Goal: Download file/media

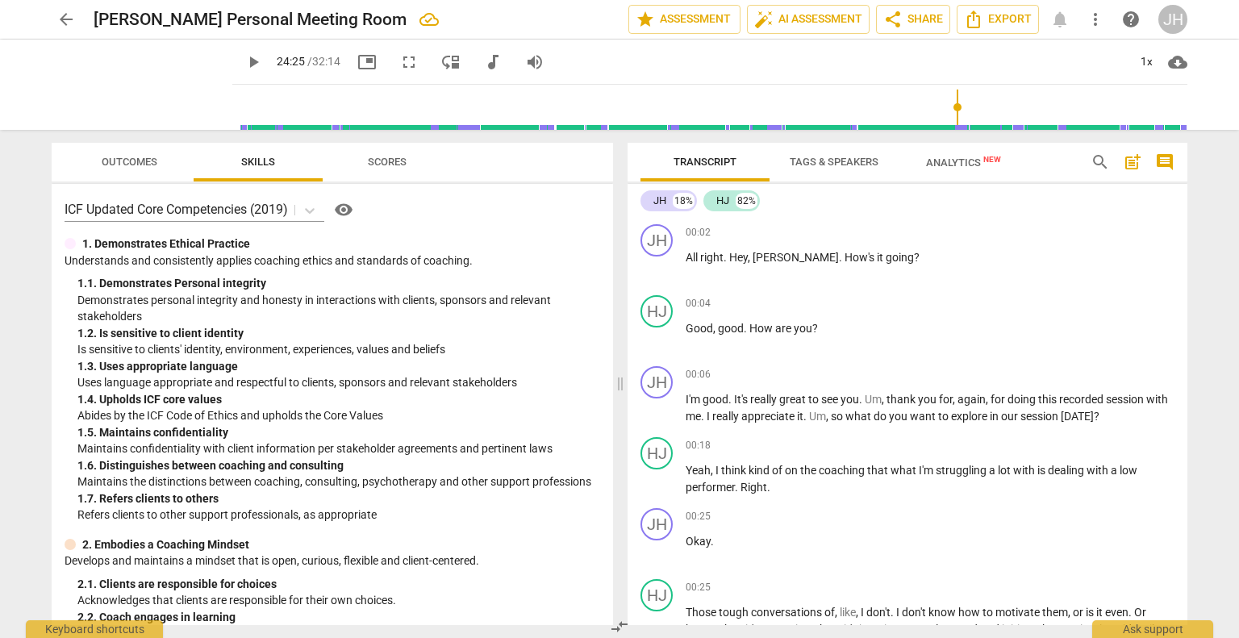
scroll to position [6529, 0]
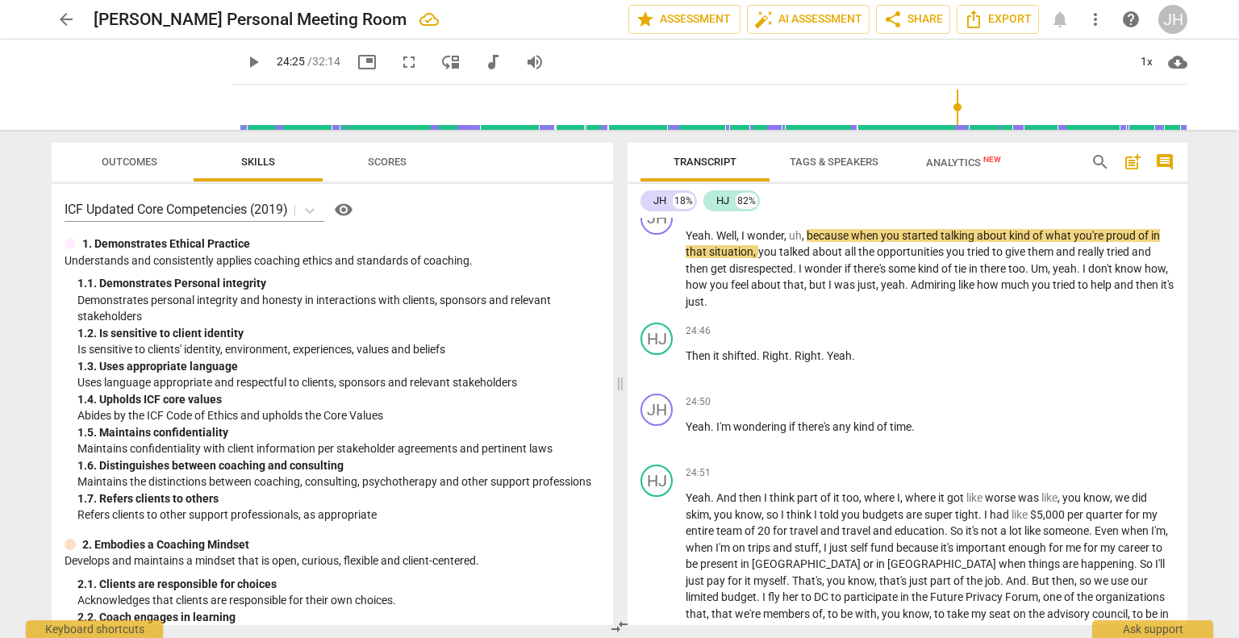
click at [244, 59] on span "play_arrow" at bounding box center [253, 61] width 19 height 19
type input "1465"
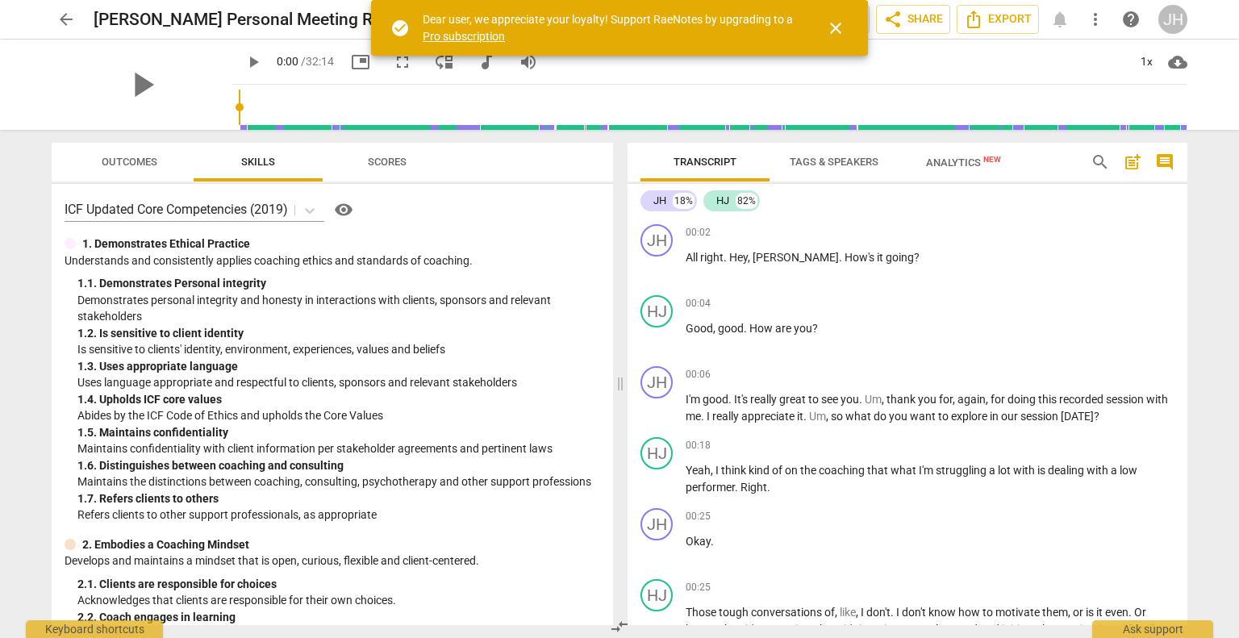
click at [835, 28] on span "close" at bounding box center [835, 28] width 19 height 19
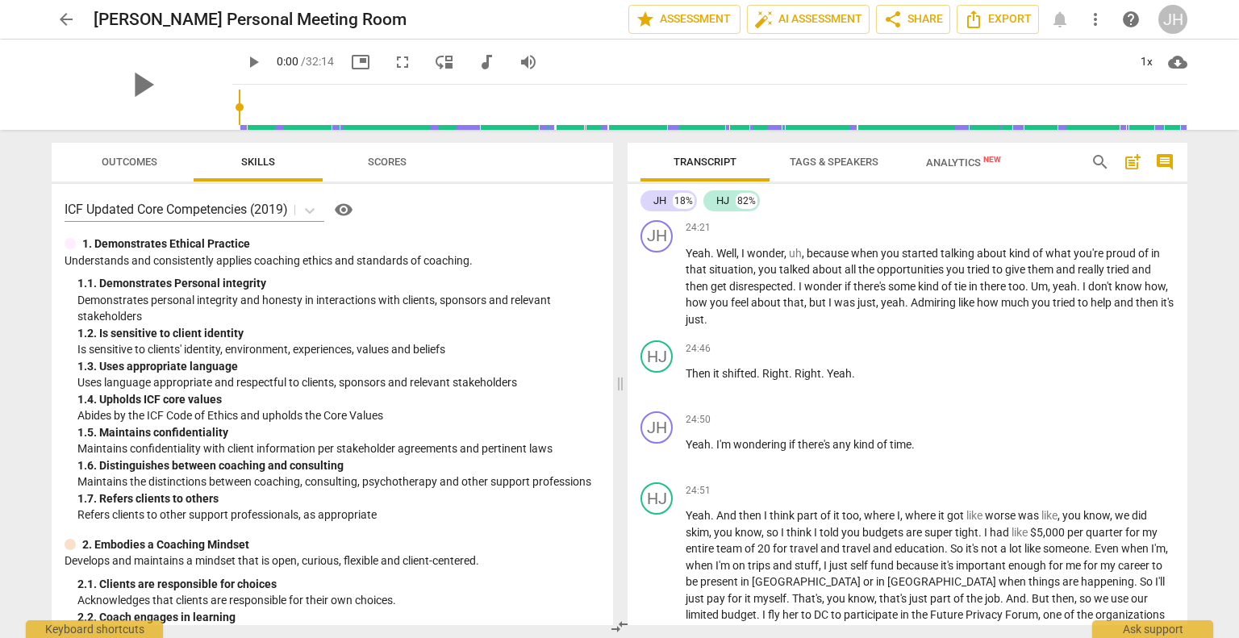
scroll to position [6502, 0]
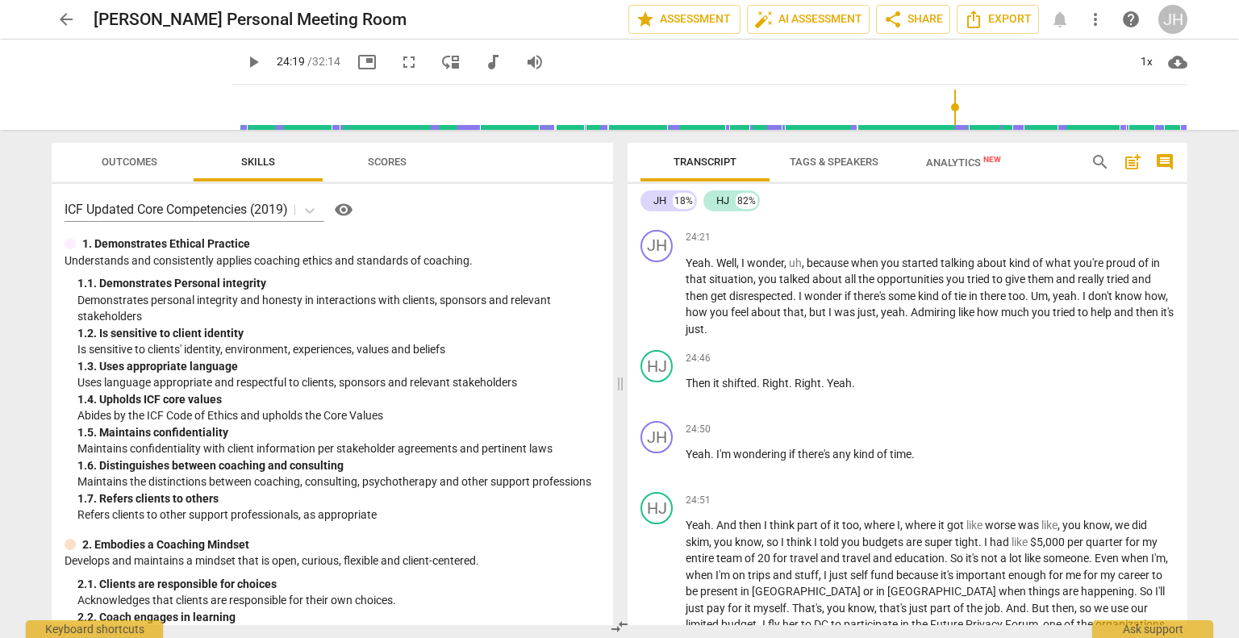
drag, startPoint x: 221, startPoint y: 106, endPoint x: 948, endPoint y: 122, distance: 727.5
click at [948, 122] on input "range" at bounding box center [713, 107] width 948 height 52
click at [244, 57] on span "play_arrow" at bounding box center [253, 61] width 19 height 19
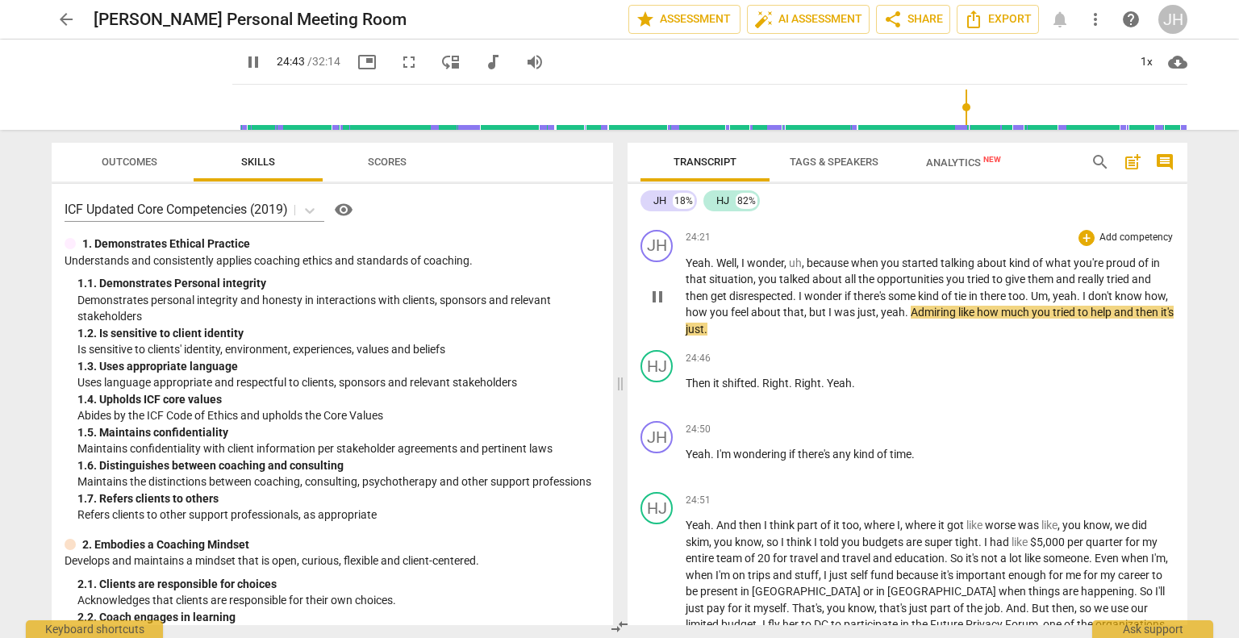
click at [941, 319] on span "Admiring" at bounding box center [934, 312] width 48 height 13
click at [910, 319] on span "." at bounding box center [908, 312] width 6 height 13
type input "1485"
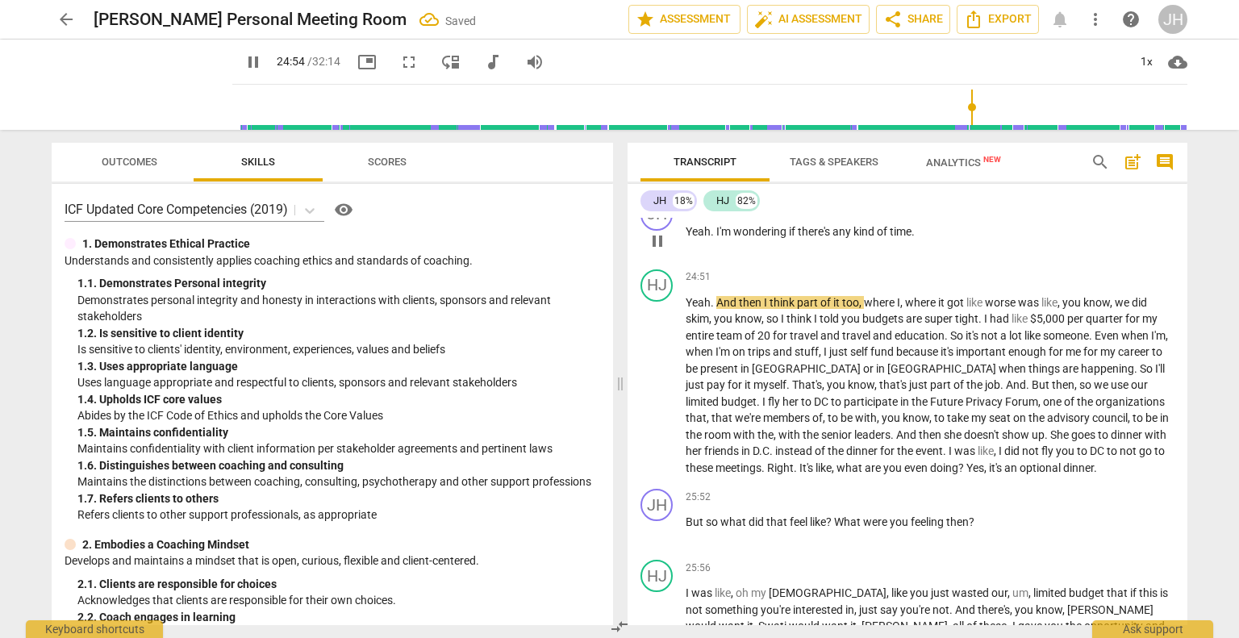
scroll to position [6709, 0]
click at [924, 239] on p "Yeah . I'm wondering if there's any kind of time ." at bounding box center [929, 231] width 489 height 17
type input "1496"
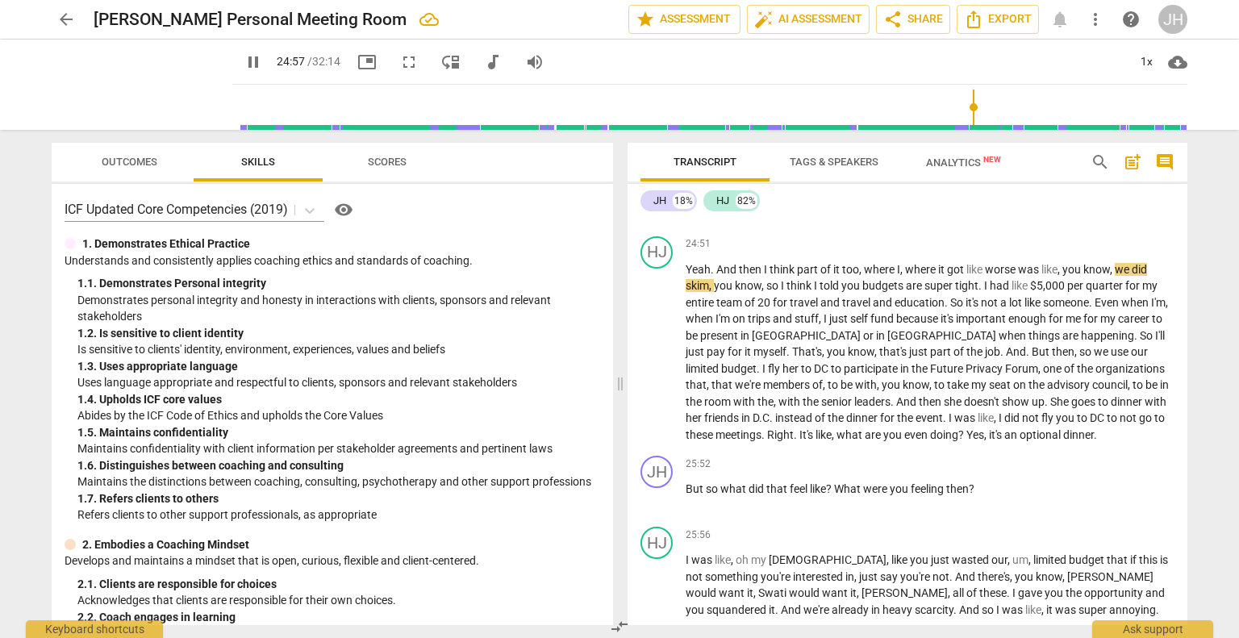
scroll to position [6765, 0]
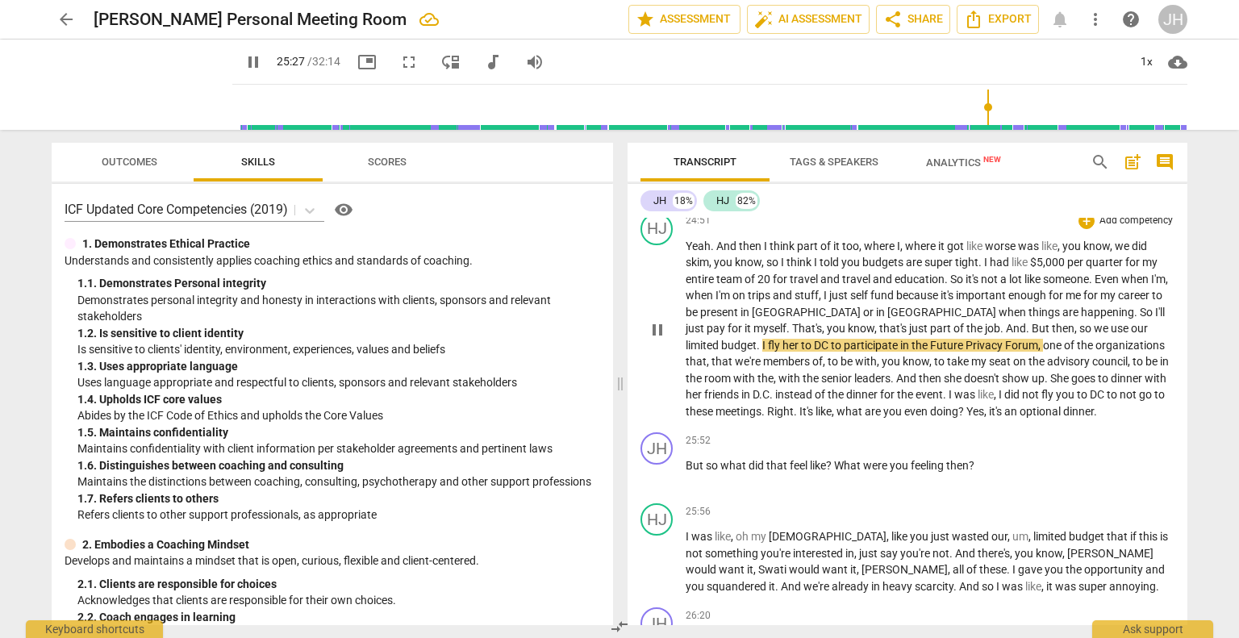
click at [762, 352] on span "." at bounding box center [759, 345] width 6 height 13
type input "1529"
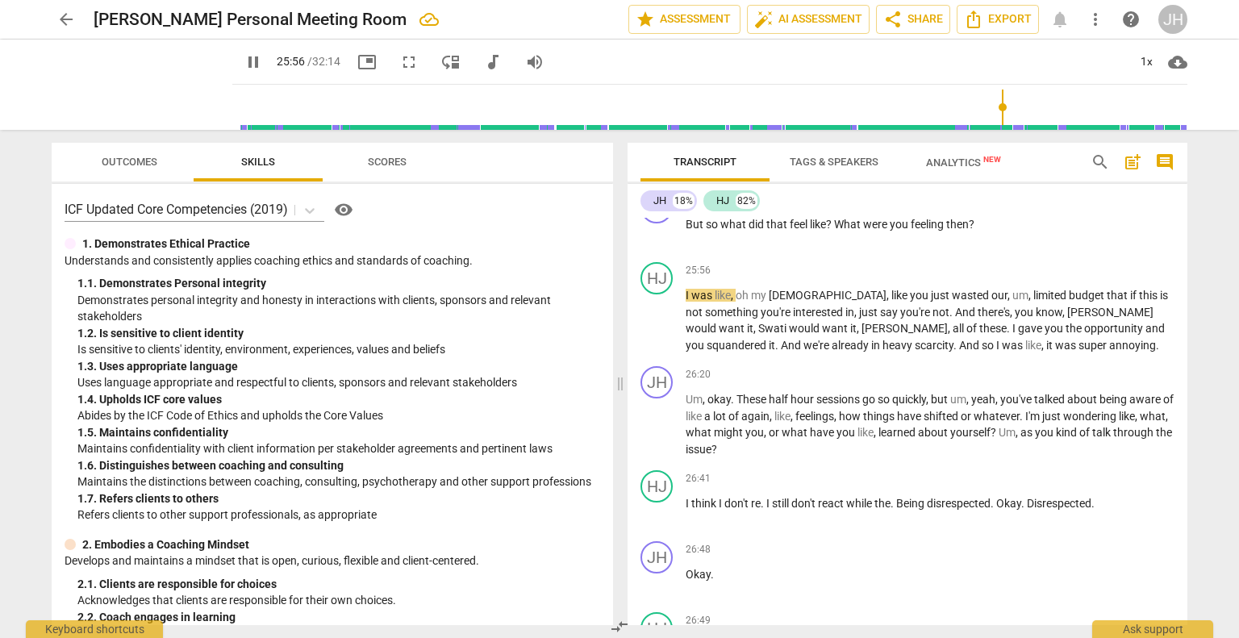
scroll to position [7006, 0]
click at [239, 55] on span "pause" at bounding box center [253, 61] width 29 height 19
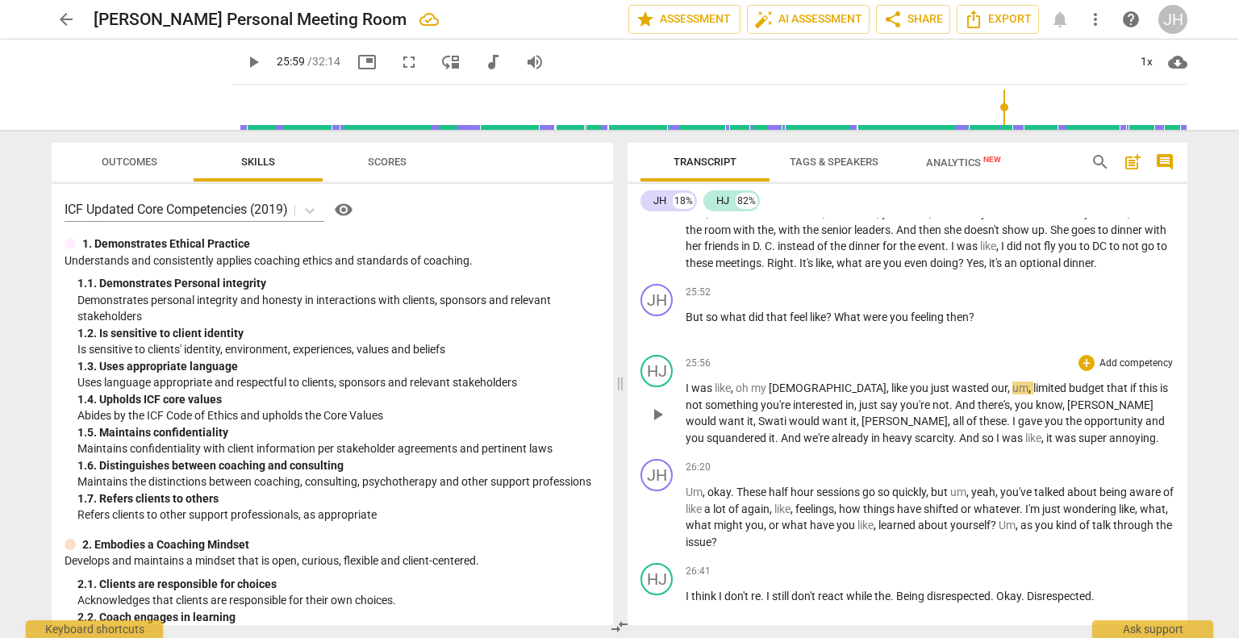
scroll to position [6912, 0]
click at [244, 64] on span "play_arrow" at bounding box center [253, 61] width 19 height 19
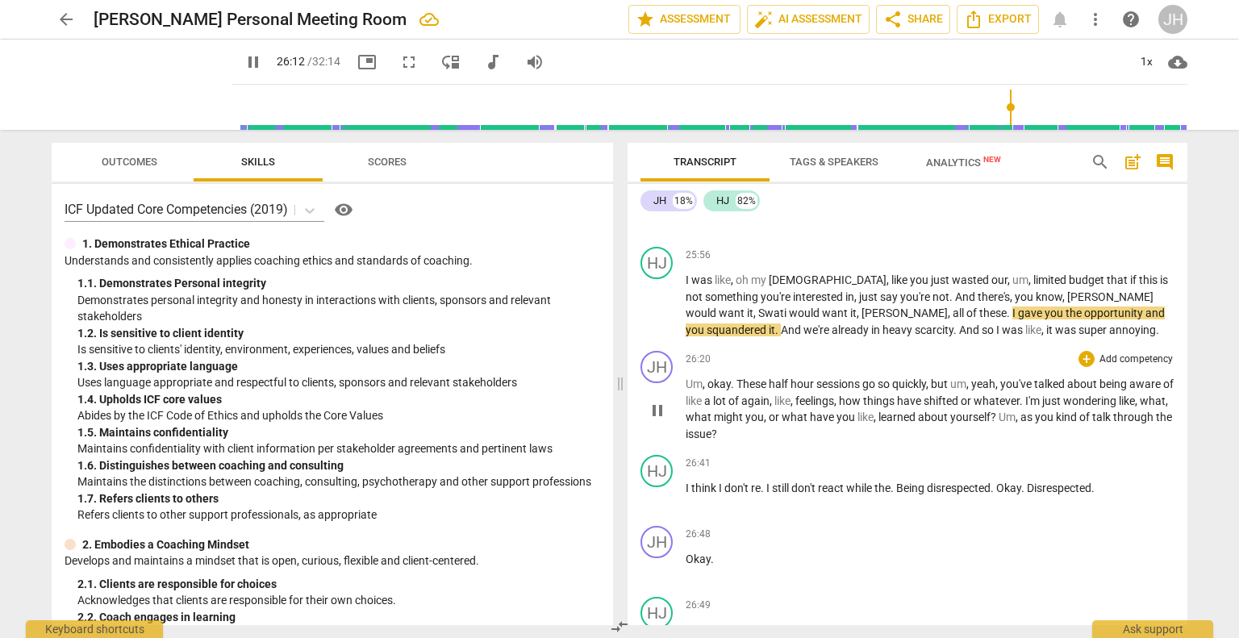
scroll to position [7032, 0]
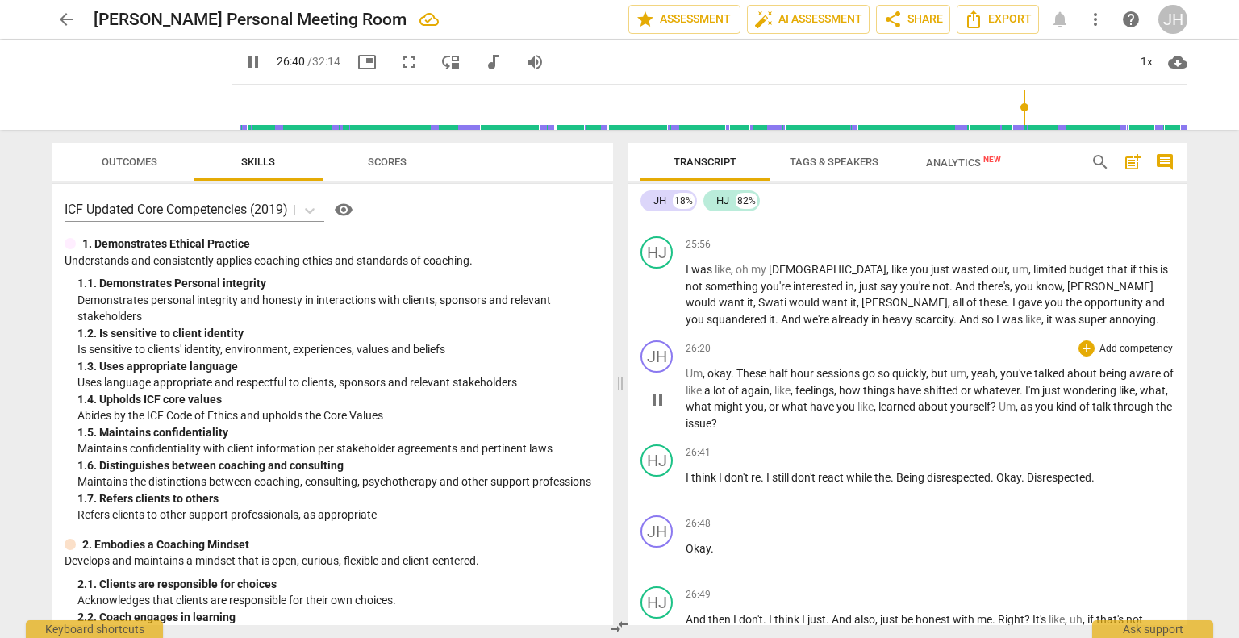
click at [1015, 413] on span "Um" at bounding box center [1006, 406] width 17 height 13
type input "1603"
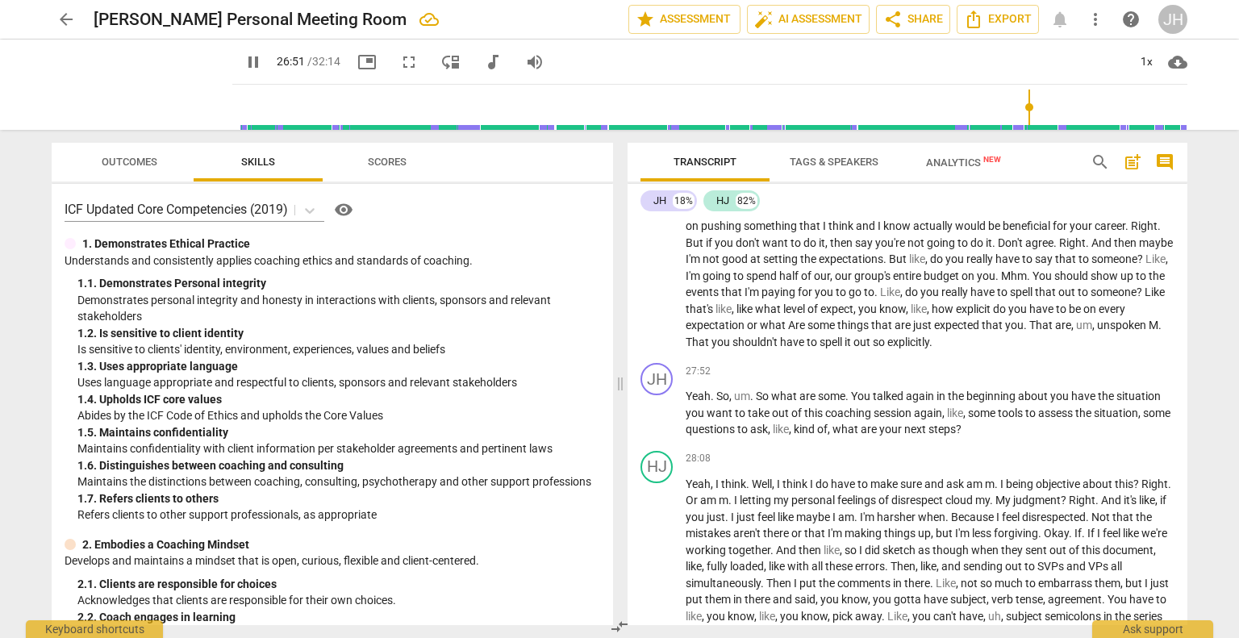
click at [244, 54] on span "pause" at bounding box center [253, 61] width 19 height 19
type input "1612"
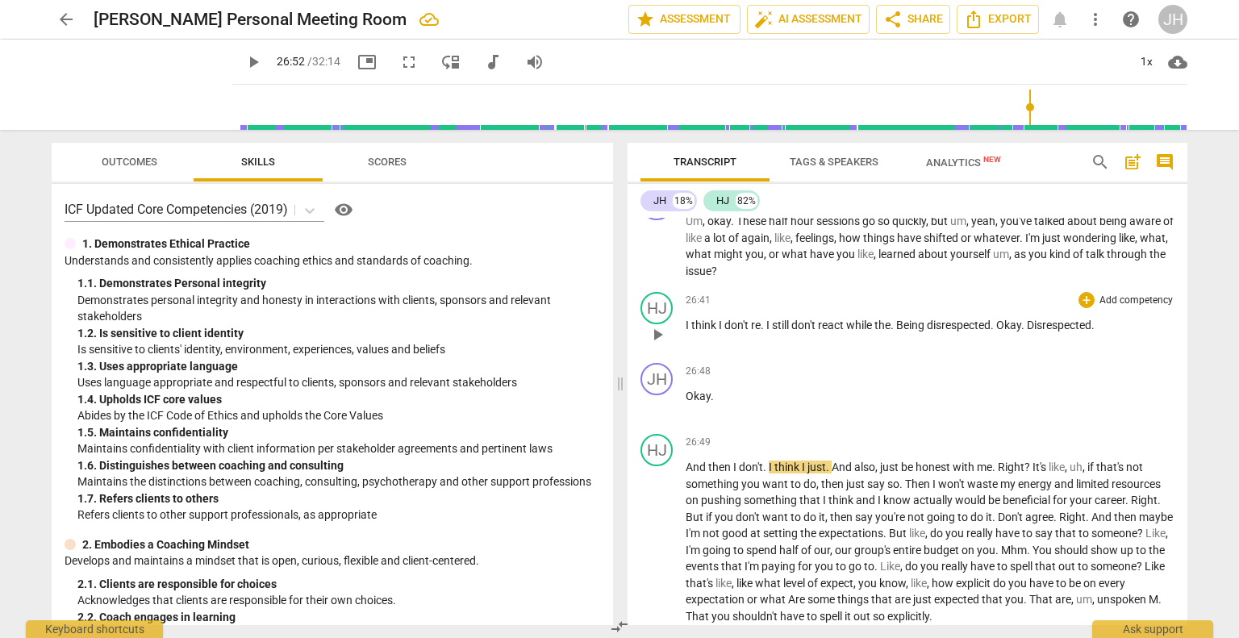
scroll to position [7180, 0]
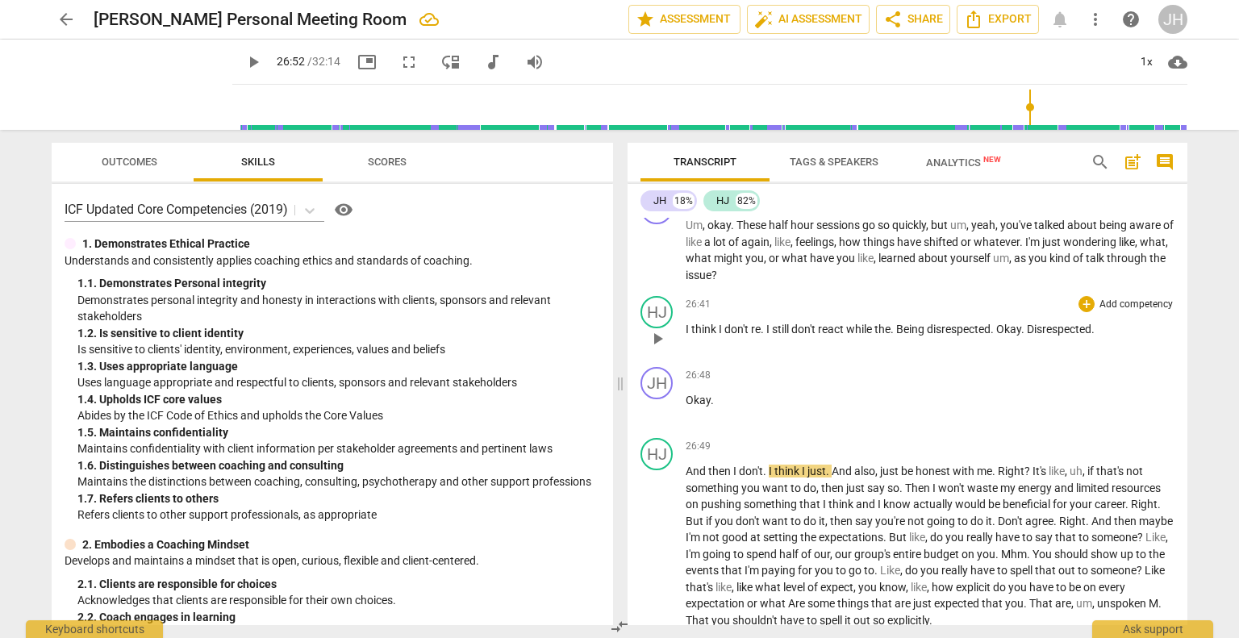
click at [1001, 335] on span "Okay" at bounding box center [1008, 329] width 25 height 13
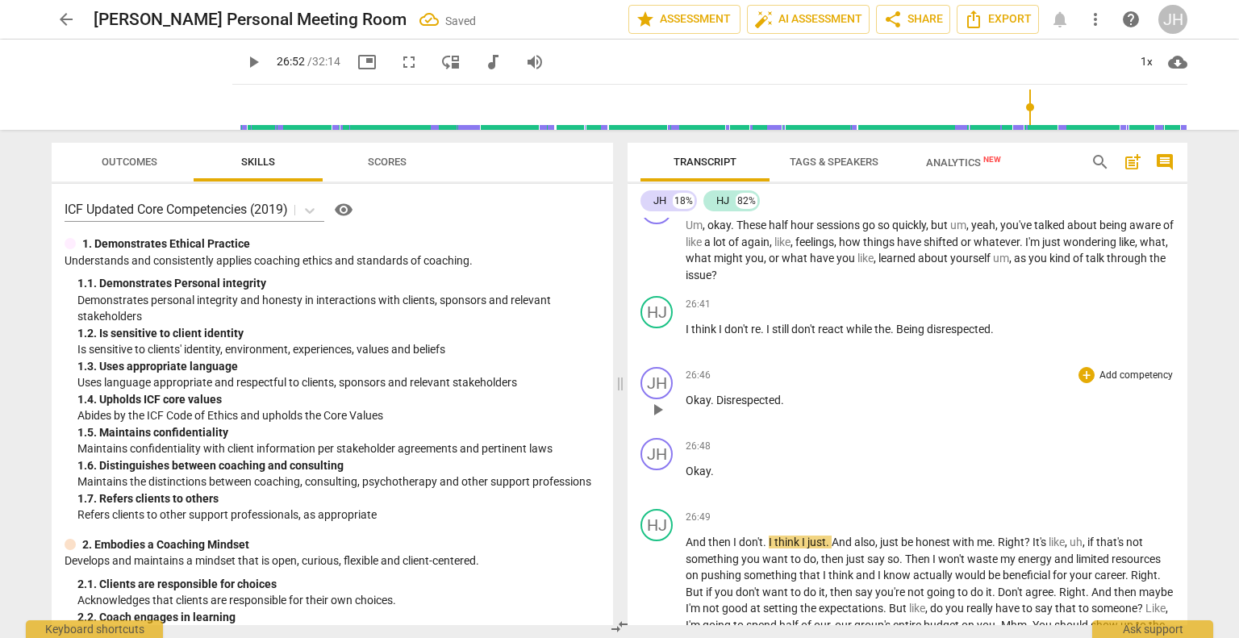
click at [716, 406] on span "Disrespected" at bounding box center [748, 400] width 65 height 13
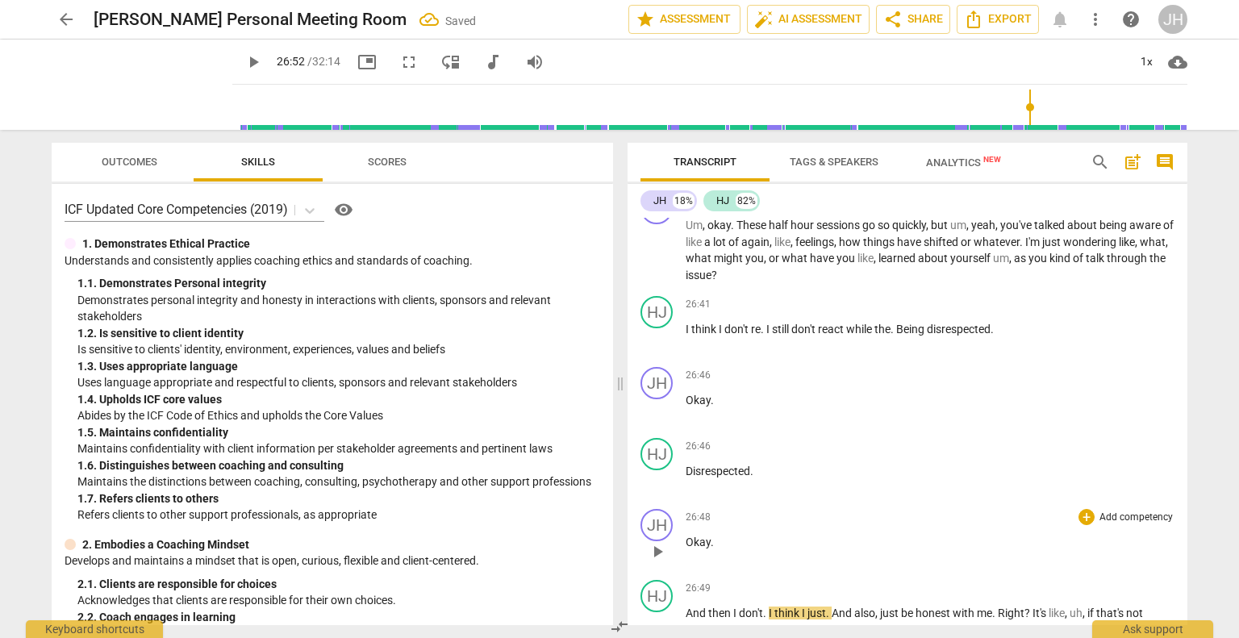
click at [721, 551] on p "Okay ." at bounding box center [929, 542] width 489 height 17
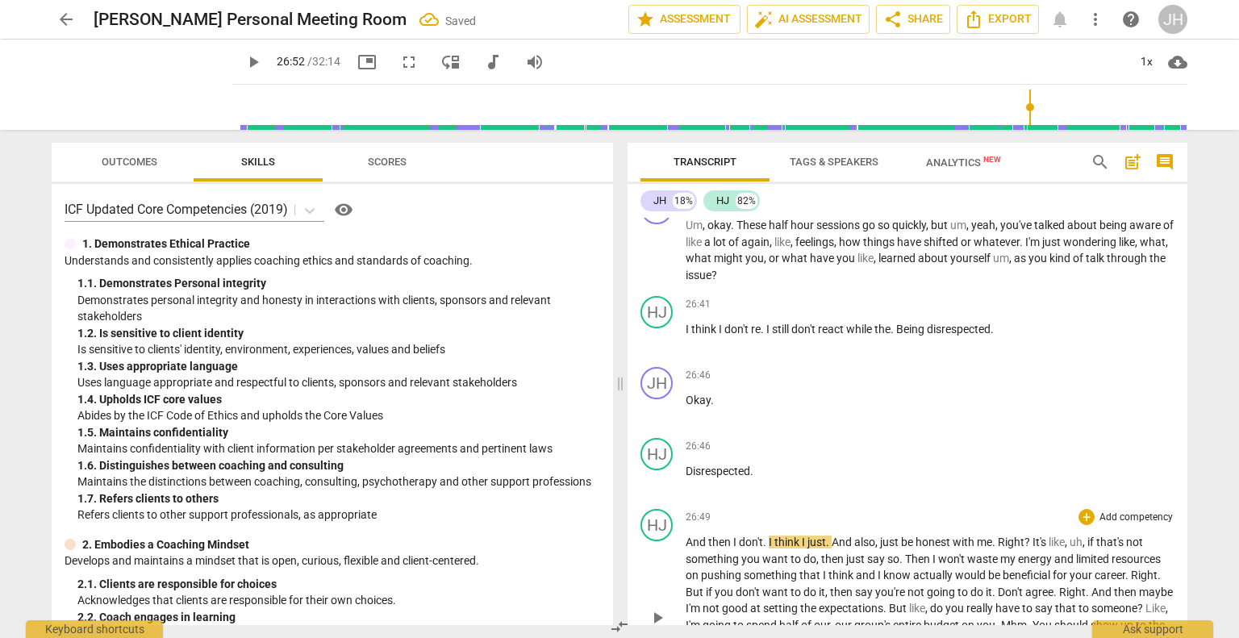
click at [687, 548] on span "And" at bounding box center [696, 541] width 23 height 13
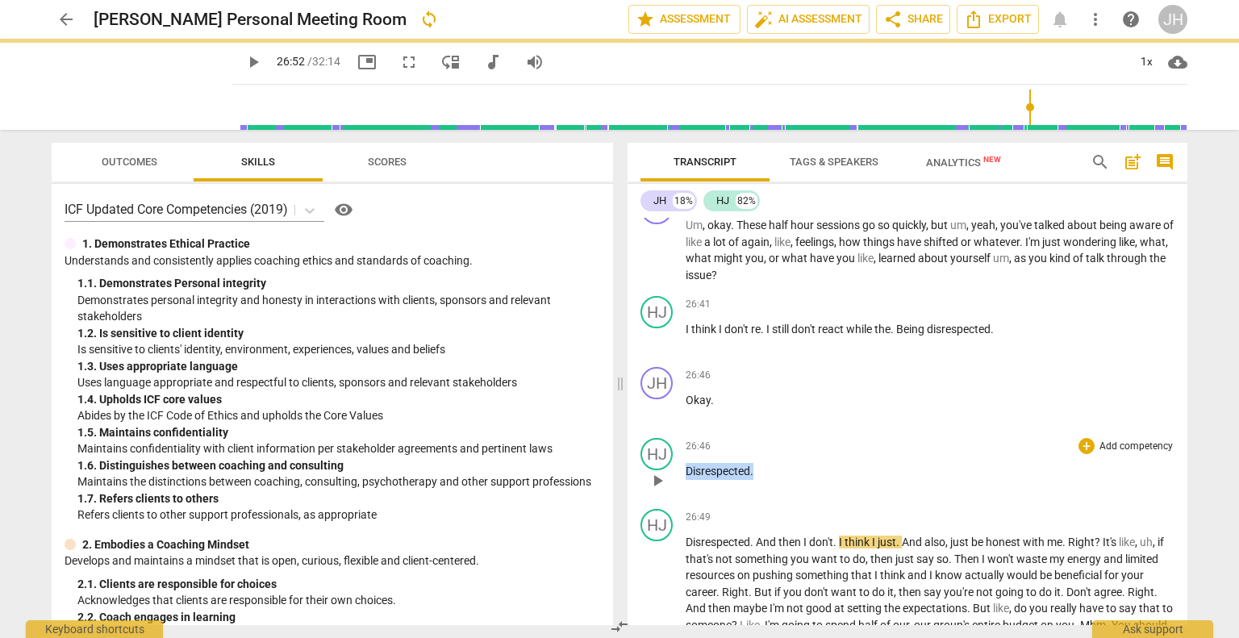
drag, startPoint x: 755, startPoint y: 505, endPoint x: 671, endPoint y: 507, distance: 83.9
click at [671, 502] on div "HJ play_arrow pause 26:46 + Add competency keyboard_arrow_right Disrespected ." at bounding box center [907, 466] width 560 height 71
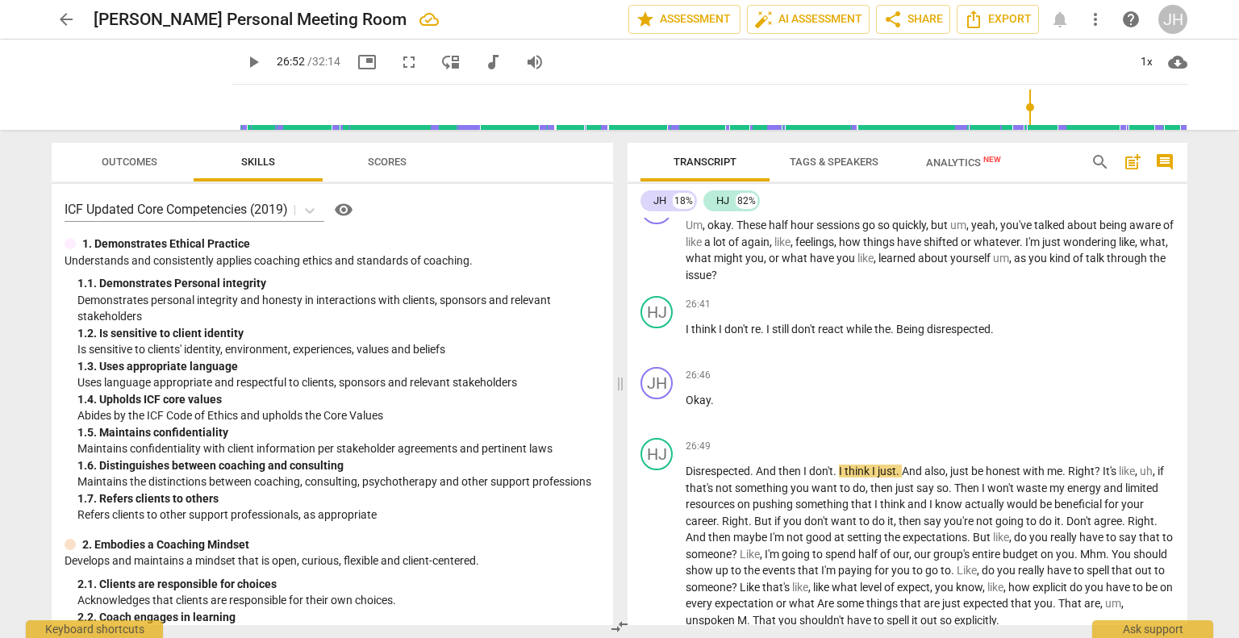
click at [244, 63] on span "play_arrow" at bounding box center [253, 61] width 19 height 19
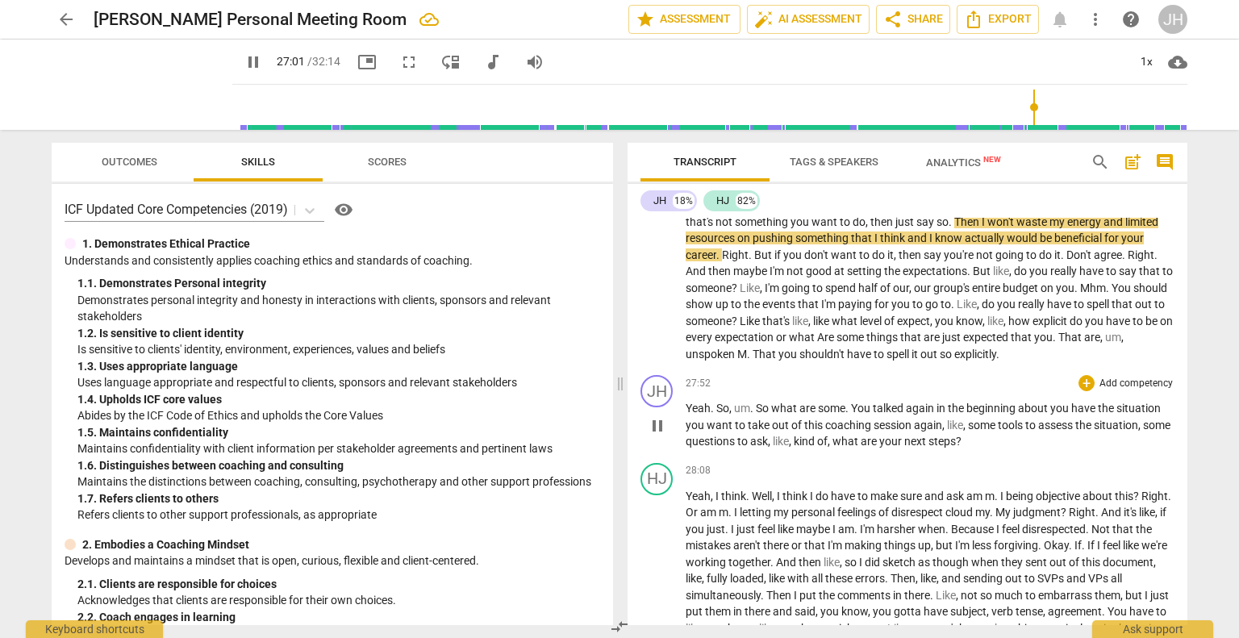
scroll to position [7456, 0]
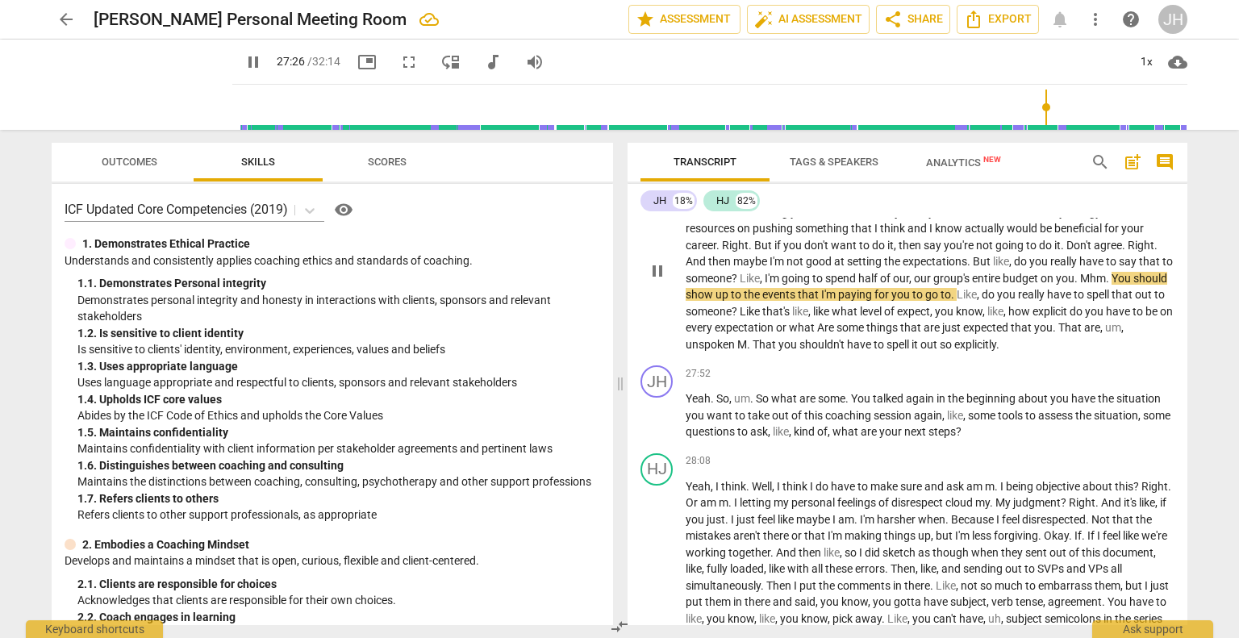
click at [1096, 285] on span "Mhm" at bounding box center [1093, 278] width 26 height 13
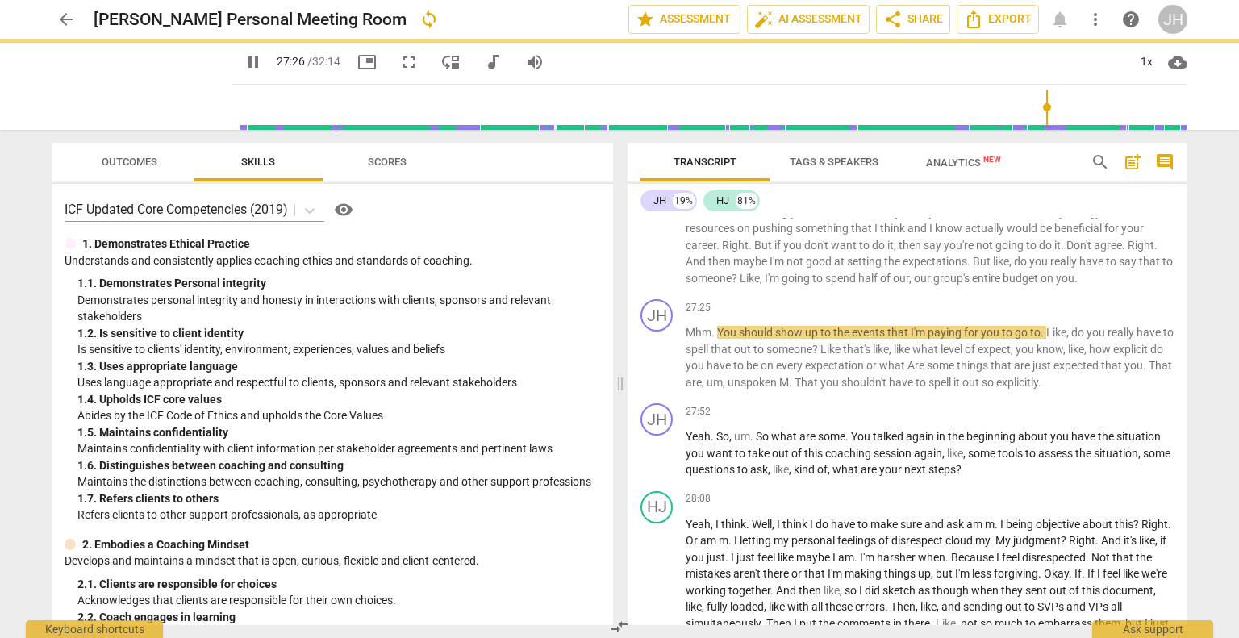
scroll to position [7494, 0]
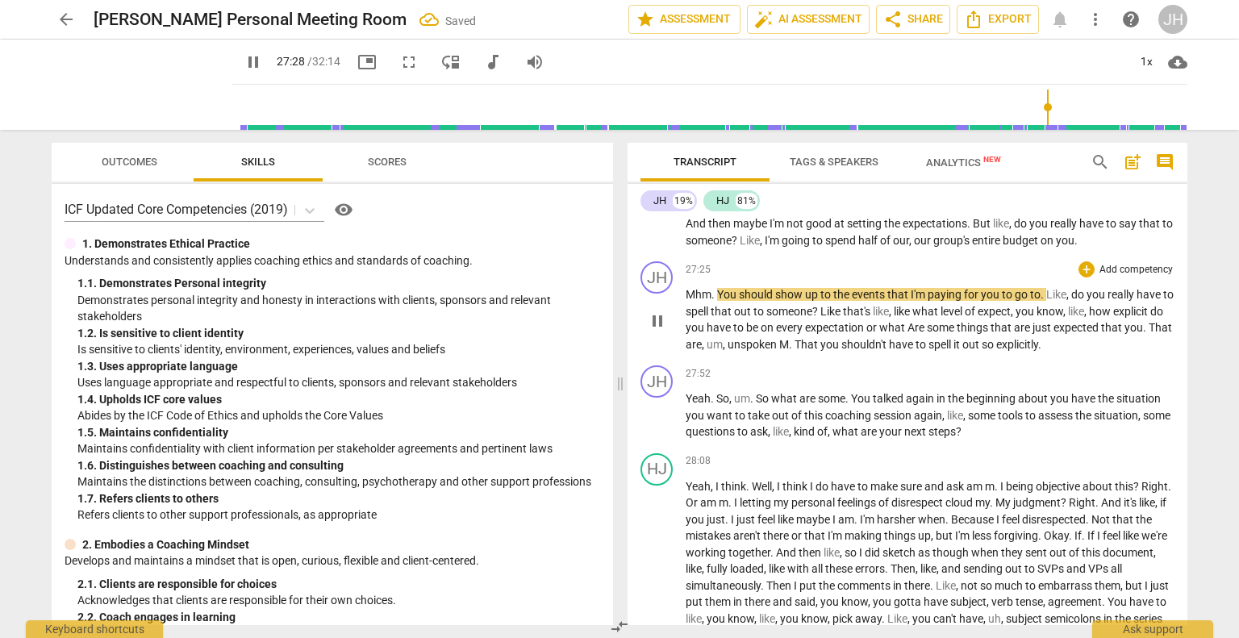
click at [718, 301] on span "You" at bounding box center [728, 294] width 22 height 13
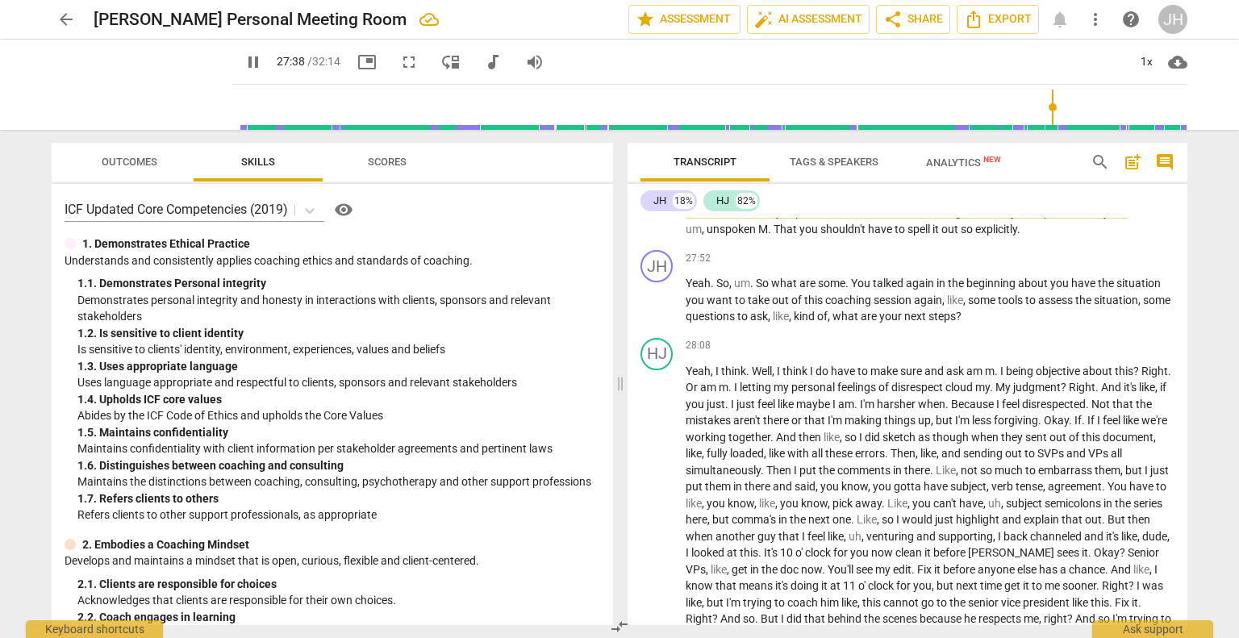
scroll to position [7684, 0]
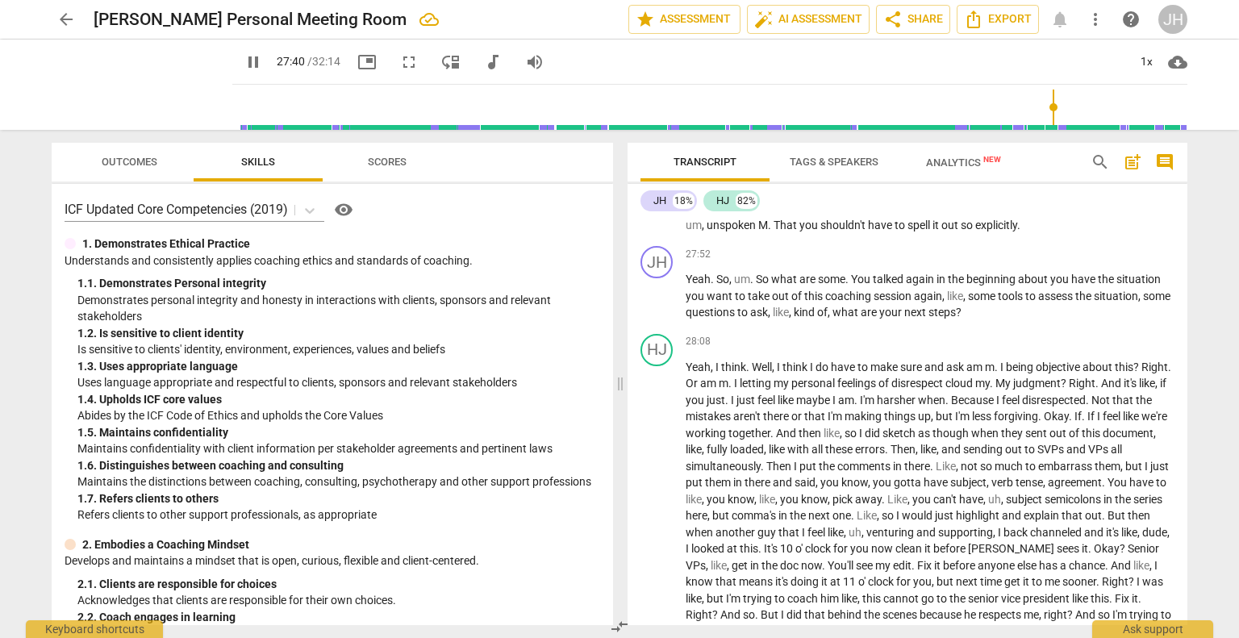
click at [893, 214] on span "Are" at bounding box center [895, 208] width 19 height 13
type input "1661"
click at [768, 231] on span "M" at bounding box center [763, 225] width 10 height 13
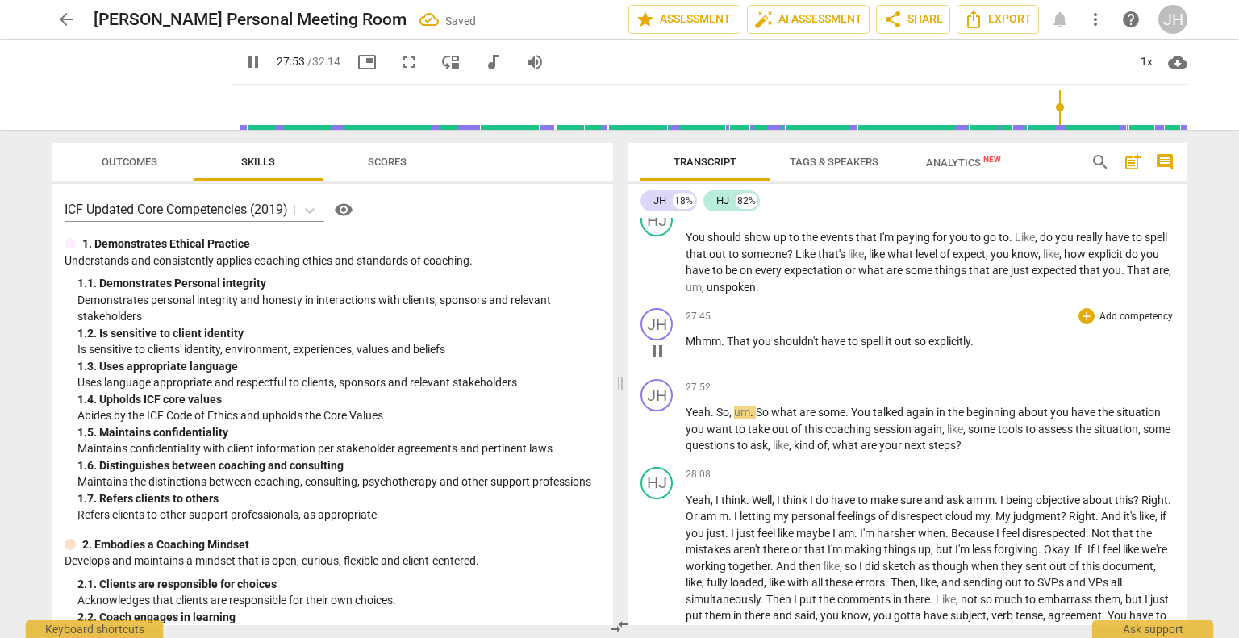
scroll to position [7578, 0]
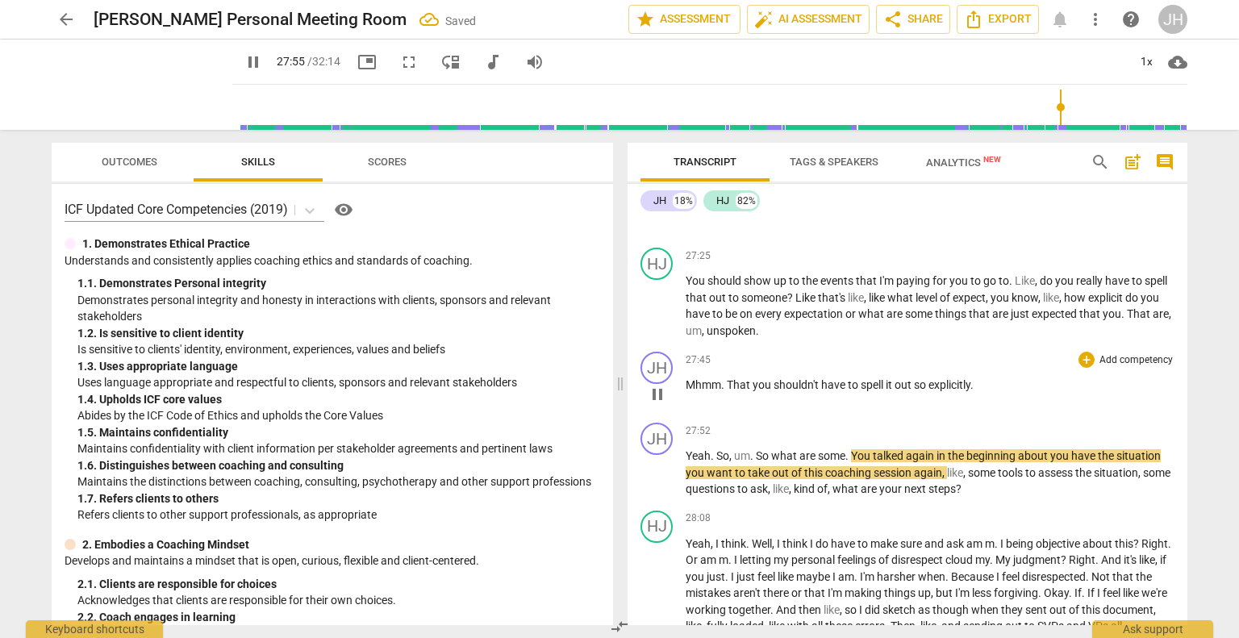
click at [728, 391] on span "That" at bounding box center [740, 384] width 26 height 13
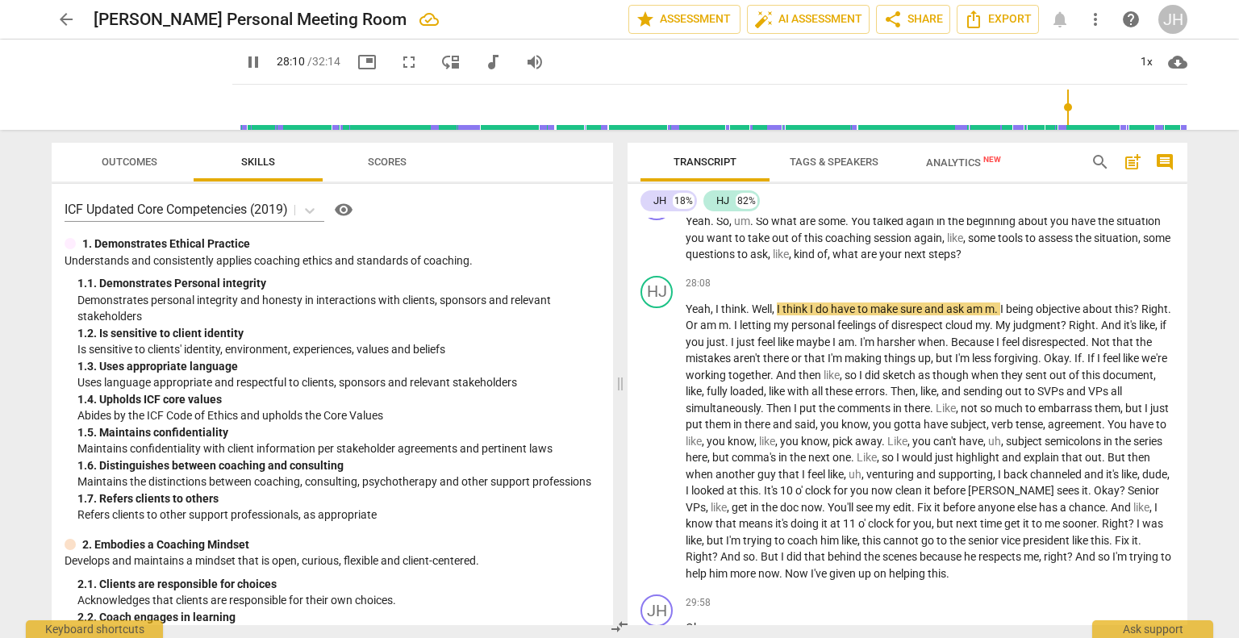
scroll to position [7886, 0]
click at [244, 59] on span "pause" at bounding box center [253, 61] width 19 height 19
click at [239, 68] on span "play_arrow" at bounding box center [253, 61] width 29 height 19
drag, startPoint x: 1069, startPoint y: 106, endPoint x: 1061, endPoint y: 107, distance: 8.2
click at [1061, 107] on input "range" at bounding box center [713, 107] width 948 height 52
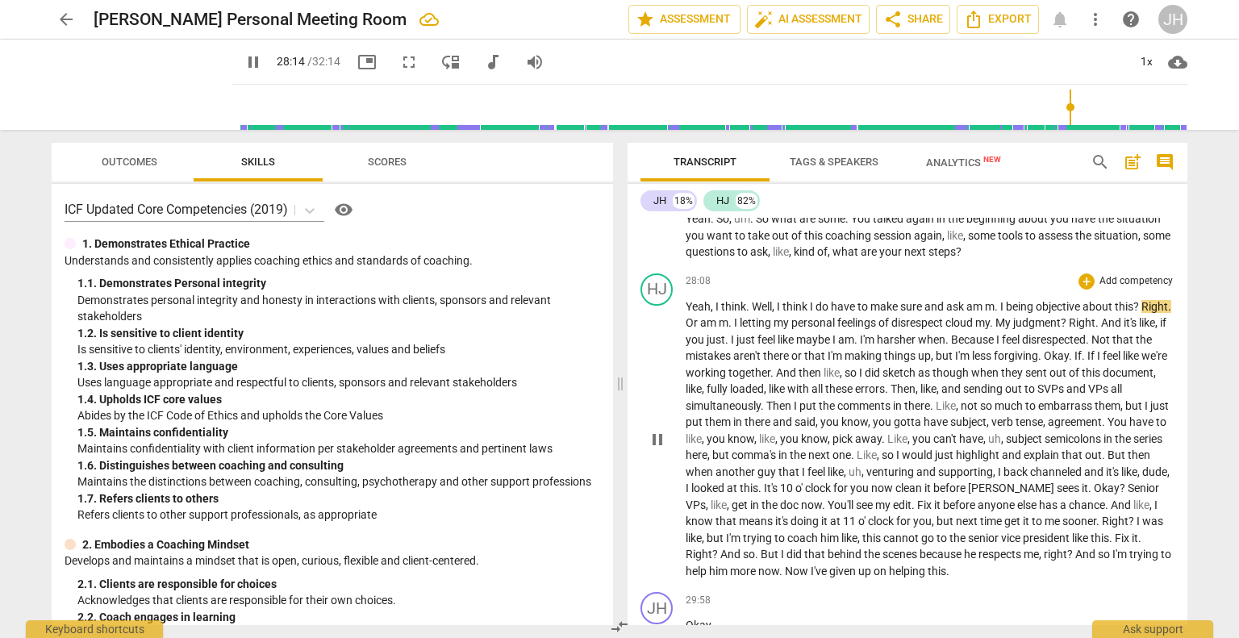
click at [1002, 313] on span "I" at bounding box center [1003, 306] width 6 height 13
type input "1695"
click at [719, 329] on span "." at bounding box center [717, 322] width 6 height 13
click at [965, 329] on span "." at bounding box center [963, 322] width 6 height 13
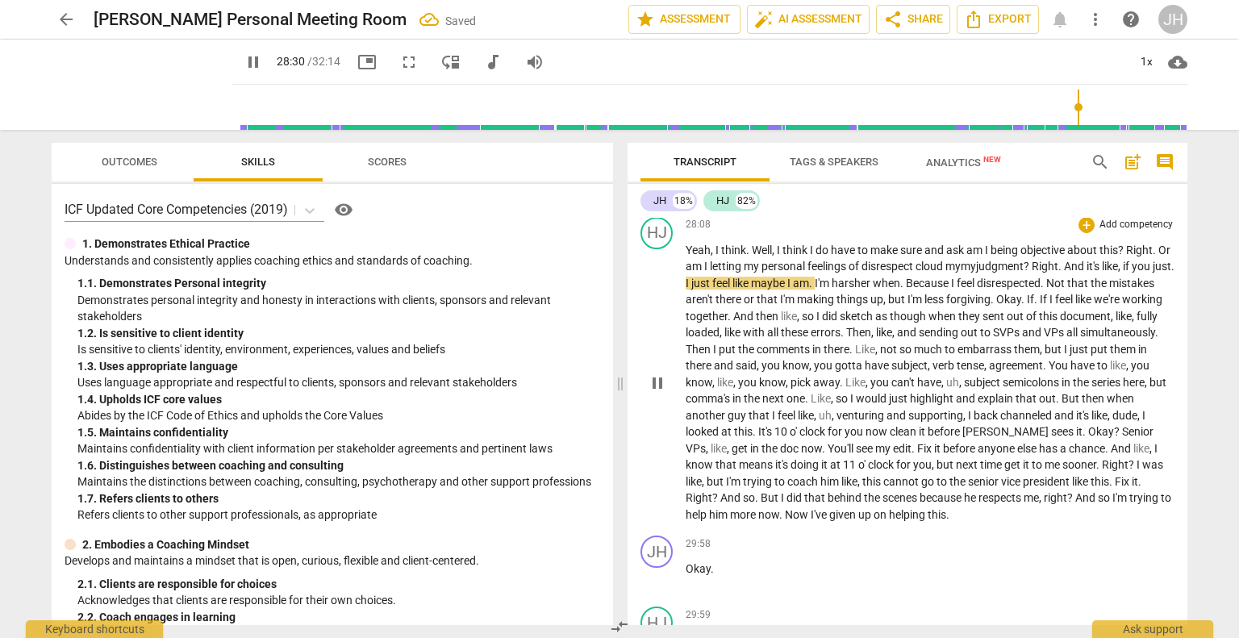
scroll to position [7944, 0]
click at [814, 288] on span "." at bounding box center [812, 281] width 6 height 13
click at [947, 288] on span "Because" at bounding box center [924, 281] width 45 height 13
click at [991, 304] on span "Okay" at bounding box center [978, 297] width 25 height 13
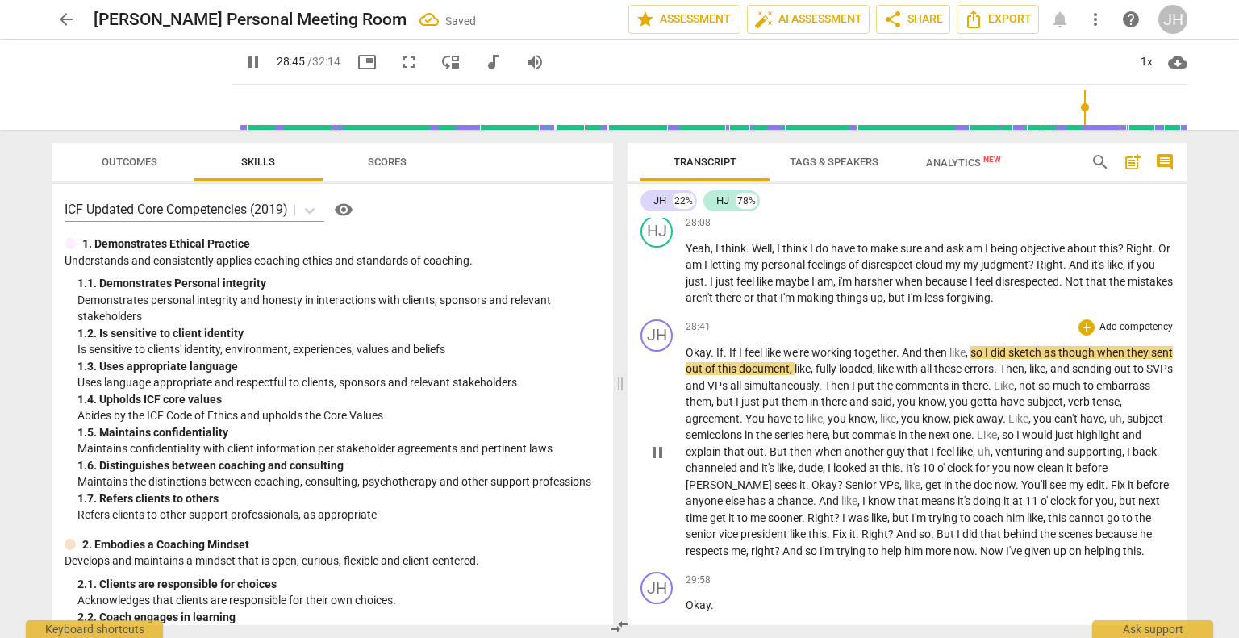
click at [716, 359] on span "If" at bounding box center [719, 352] width 7 height 13
type input "1726"
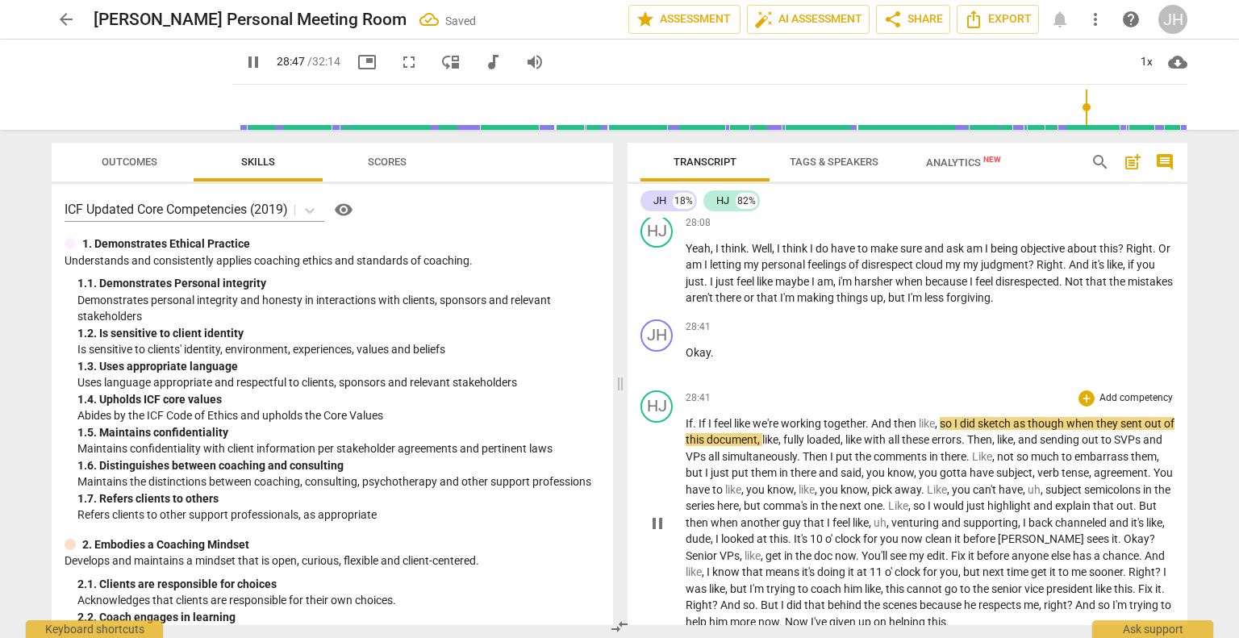
click at [698, 430] on span "If" at bounding box center [703, 423] width 10 height 13
type input "1729"
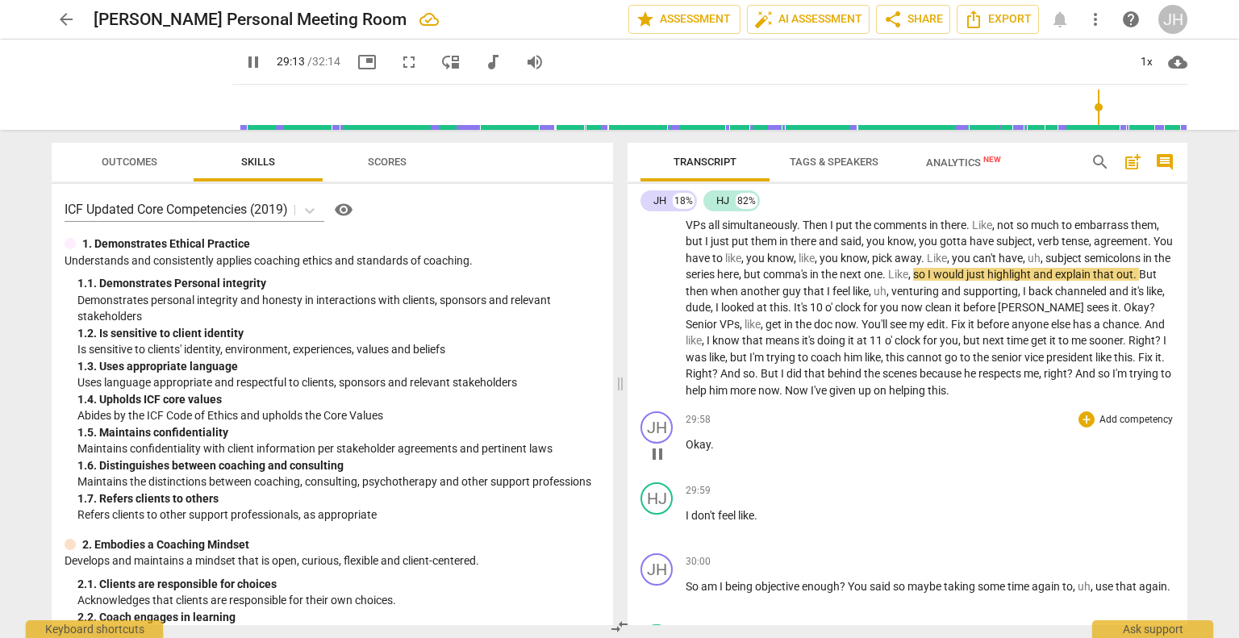
scroll to position [8183, 0]
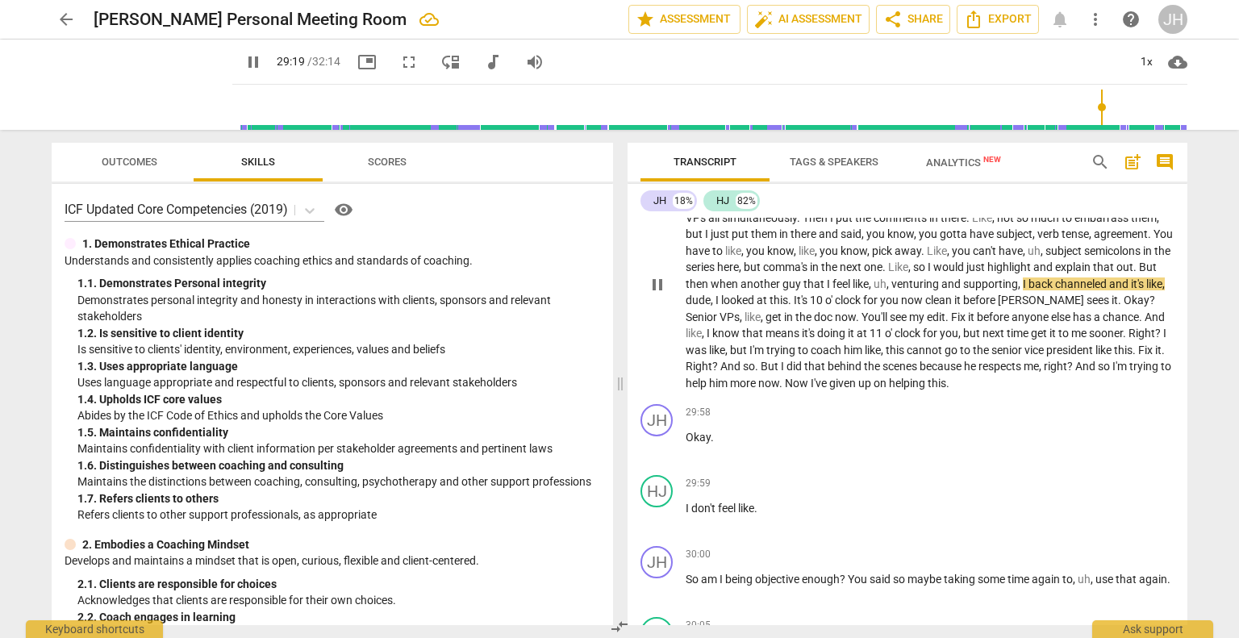
click at [941, 290] on span "venturing" at bounding box center [916, 283] width 50 height 13
click at [925, 306] on span "now" at bounding box center [913, 300] width 24 height 13
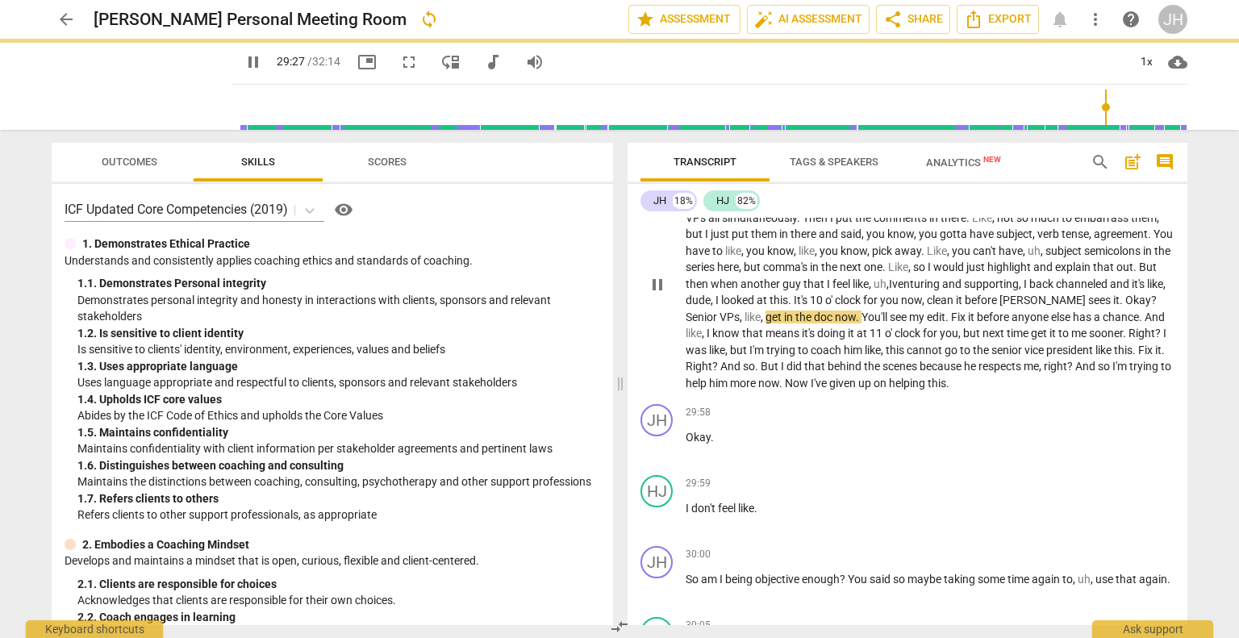
click at [1125, 306] on span "Okay" at bounding box center [1138, 300] width 26 height 13
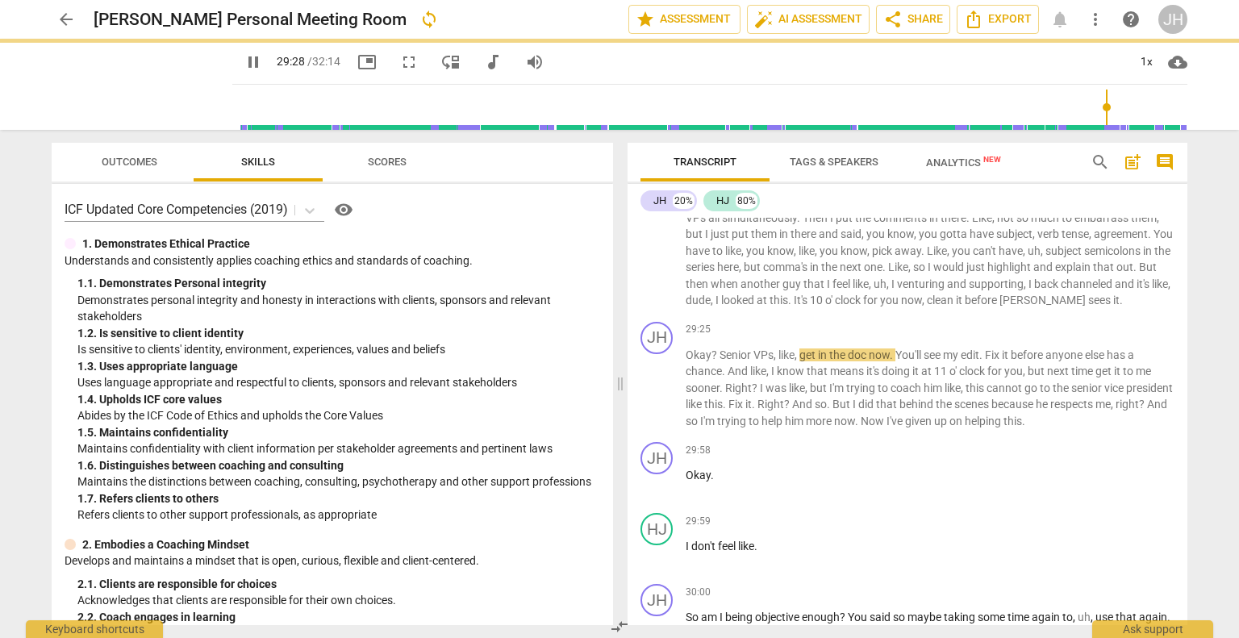
scroll to position [8237, 0]
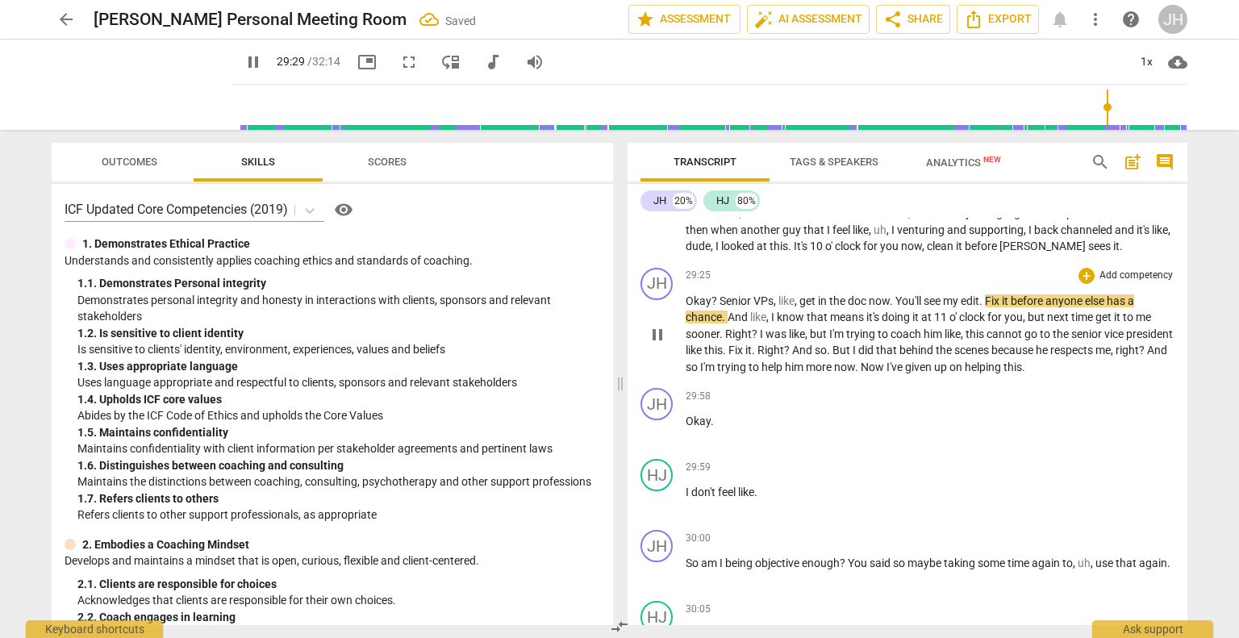
click at [719, 307] on span "Senior" at bounding box center [736, 300] width 34 height 13
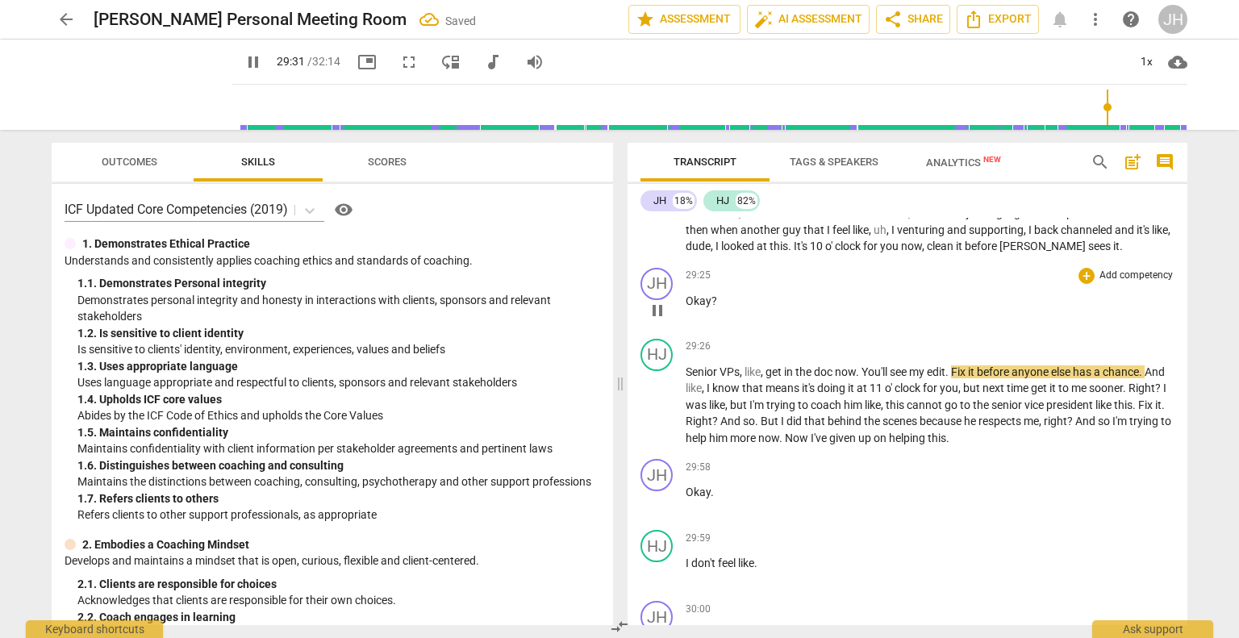
click at [717, 310] on p "Okay ?" at bounding box center [929, 301] width 489 height 17
type input "1771"
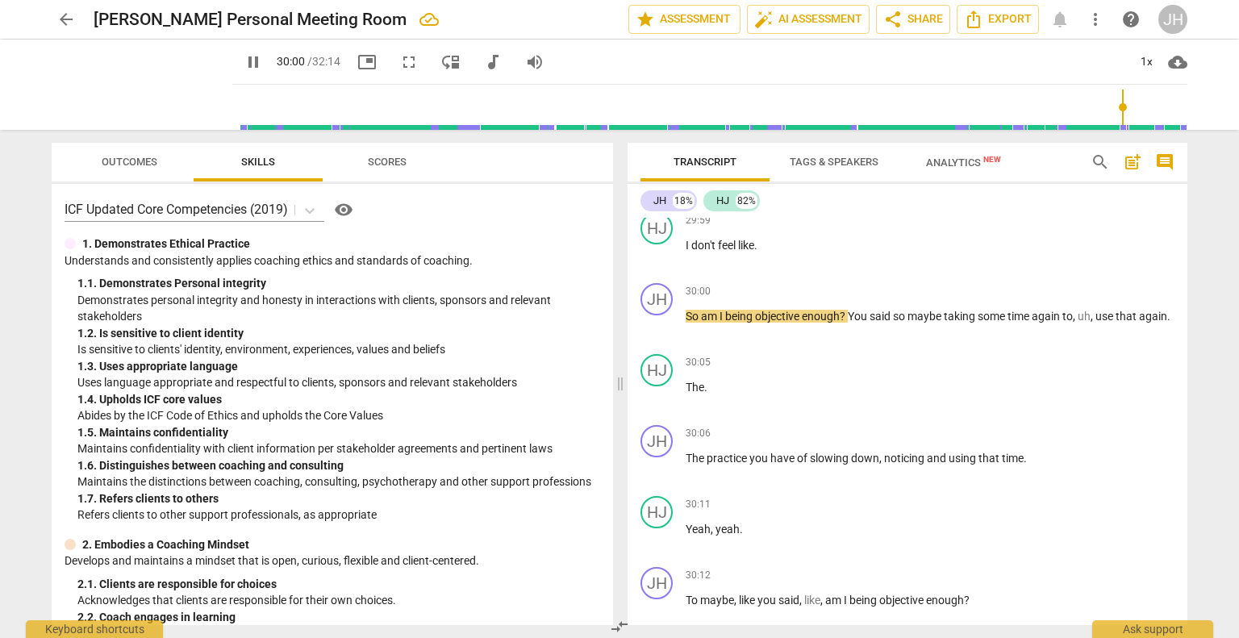
scroll to position [8559, 0]
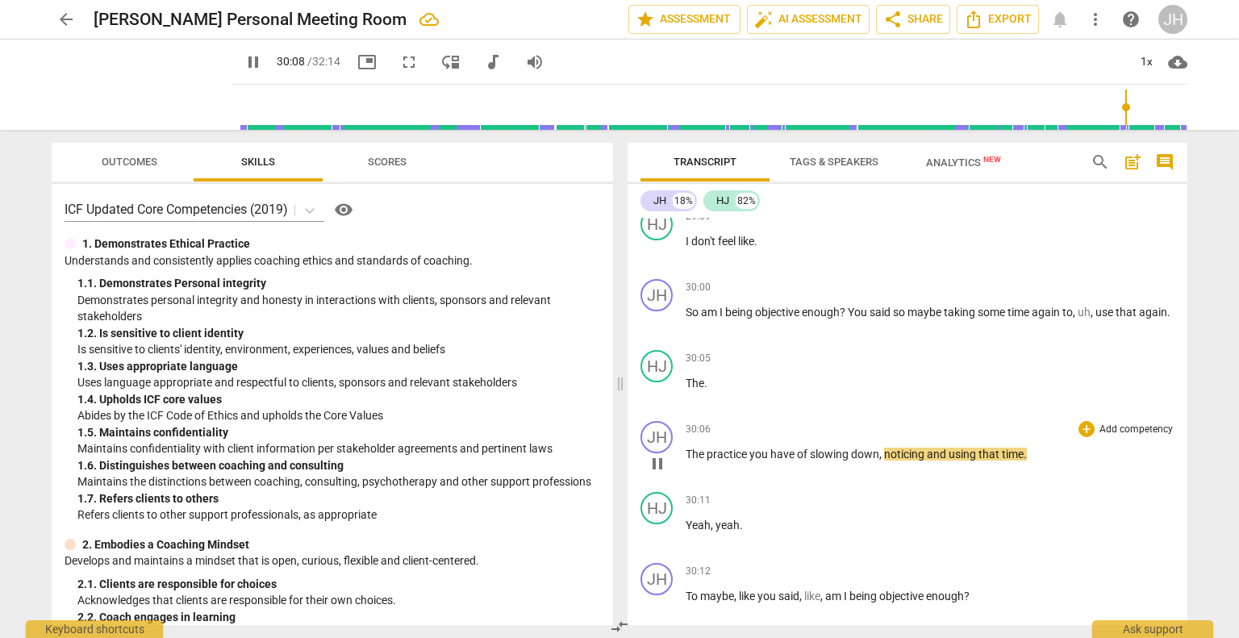
click at [687, 460] on span "The" at bounding box center [695, 454] width 21 height 13
type input "1809"
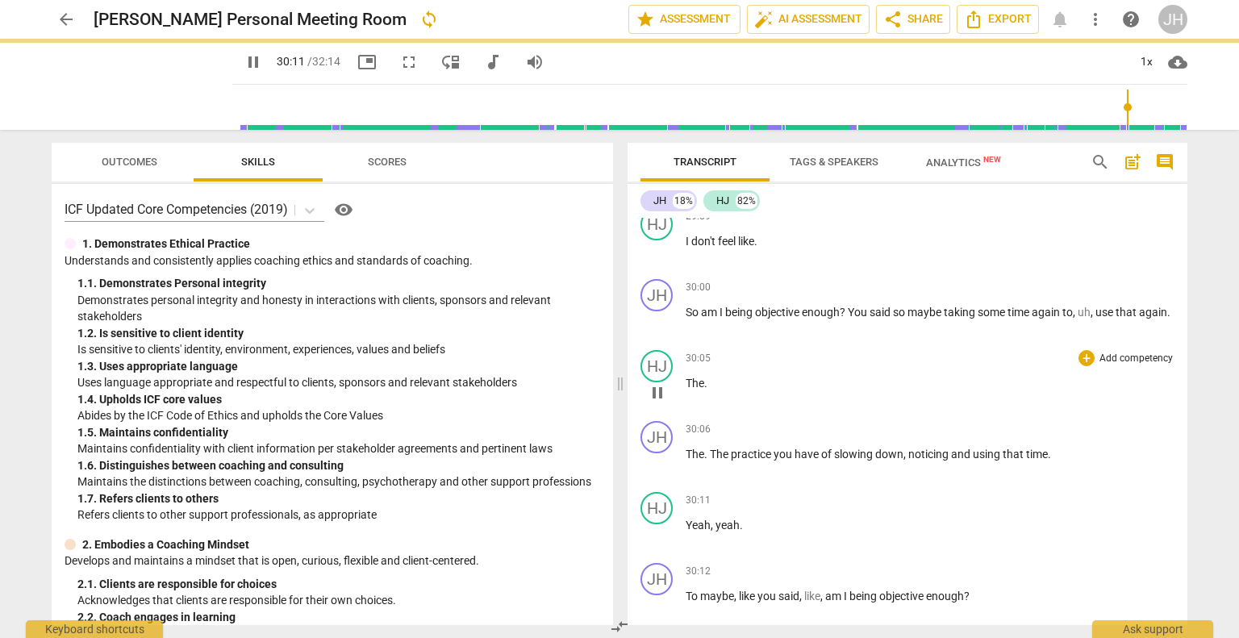
click at [730, 392] on p "The ." at bounding box center [929, 383] width 489 height 17
type input "1812"
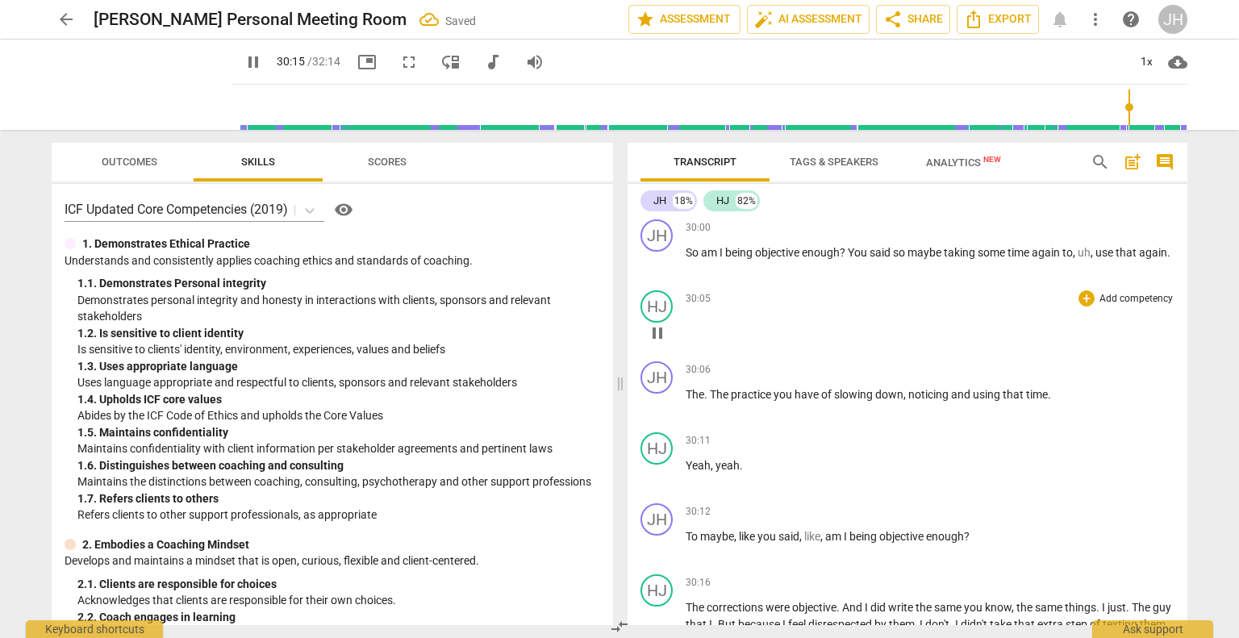
scroll to position [8619, 0]
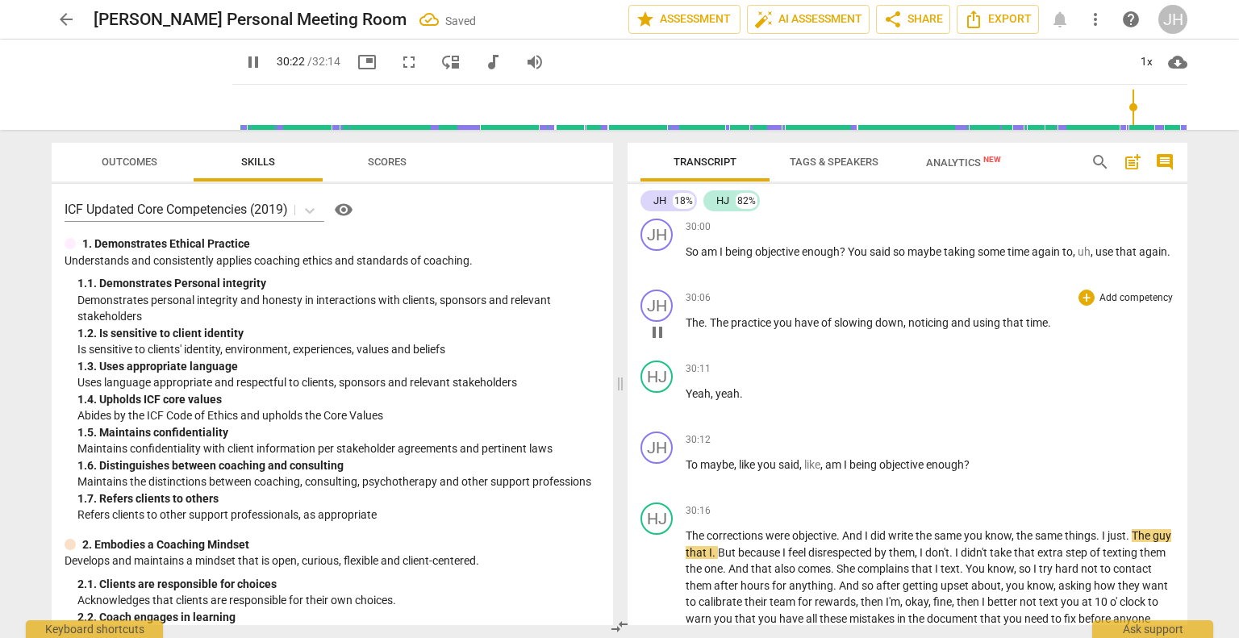
click at [685, 329] on span "The" at bounding box center [694, 322] width 19 height 13
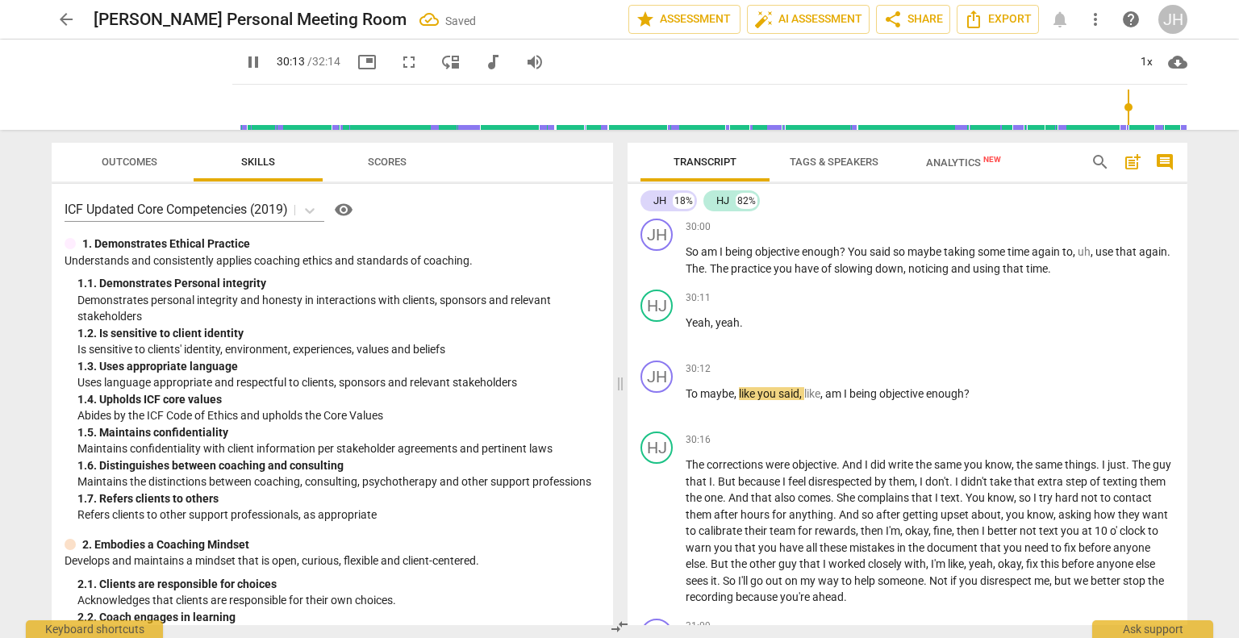
drag, startPoint x: 1133, startPoint y: 108, endPoint x: 1125, endPoint y: 110, distance: 8.2
click at [1125, 110] on input "range" at bounding box center [713, 107] width 948 height 52
drag, startPoint x: 1125, startPoint y: 107, endPoint x: 1105, endPoint y: 108, distance: 20.2
click at [1105, 108] on input "range" at bounding box center [713, 107] width 948 height 52
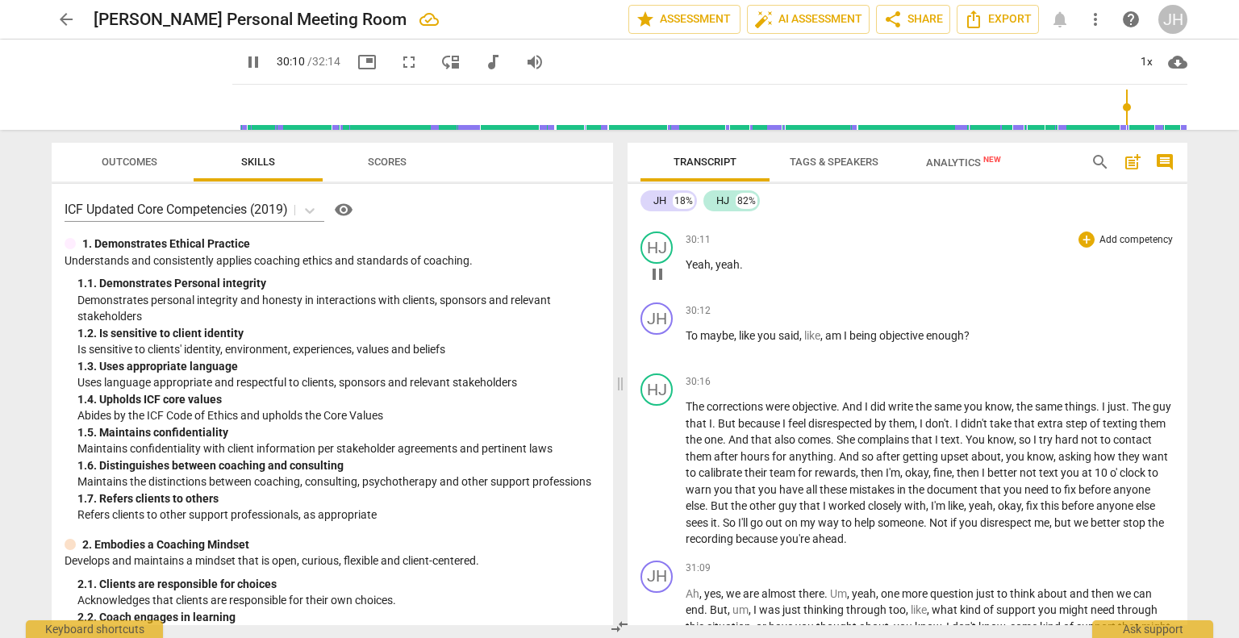
scroll to position [8680, 0]
click at [686, 339] on span "To" at bounding box center [692, 333] width 15 height 13
type input "1815"
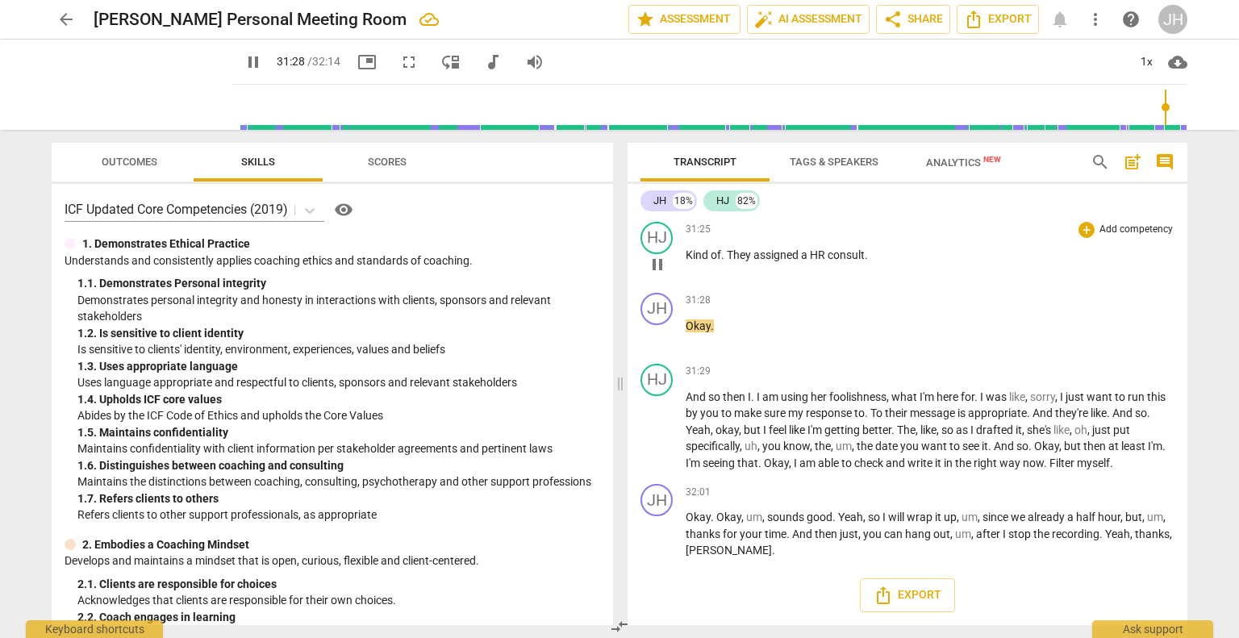
scroll to position [9160, 0]
click at [877, 409] on span "To" at bounding box center [877, 412] width 15 height 13
type input "1899"
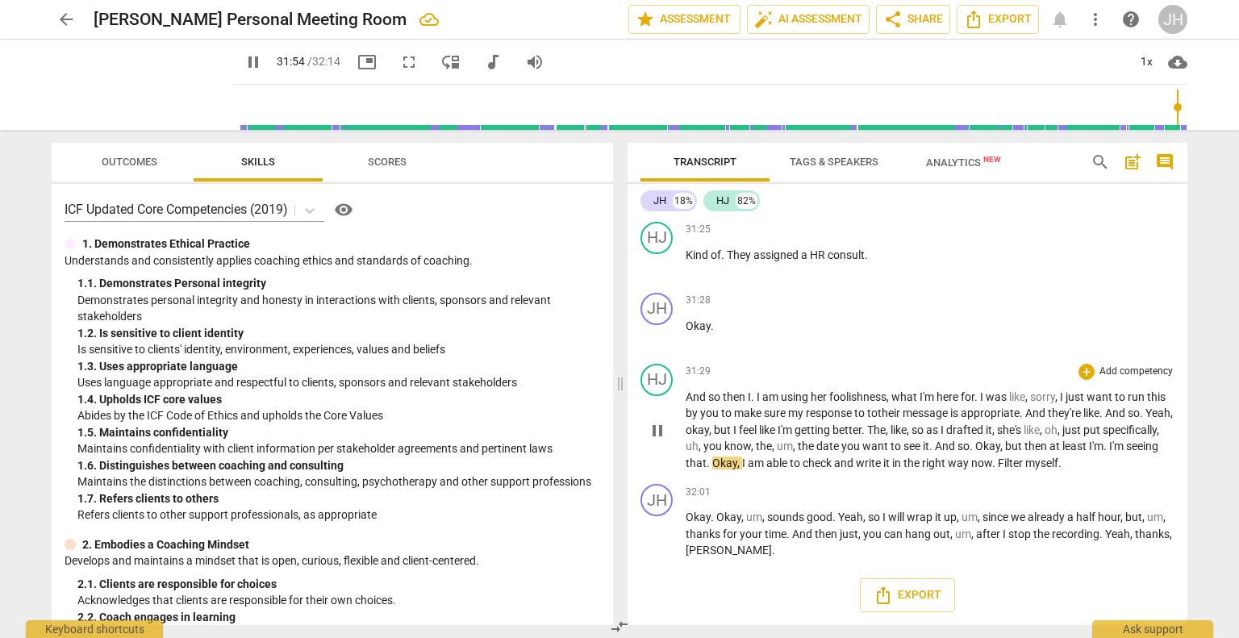
click at [1000, 444] on span "Okay" at bounding box center [987, 445] width 25 height 13
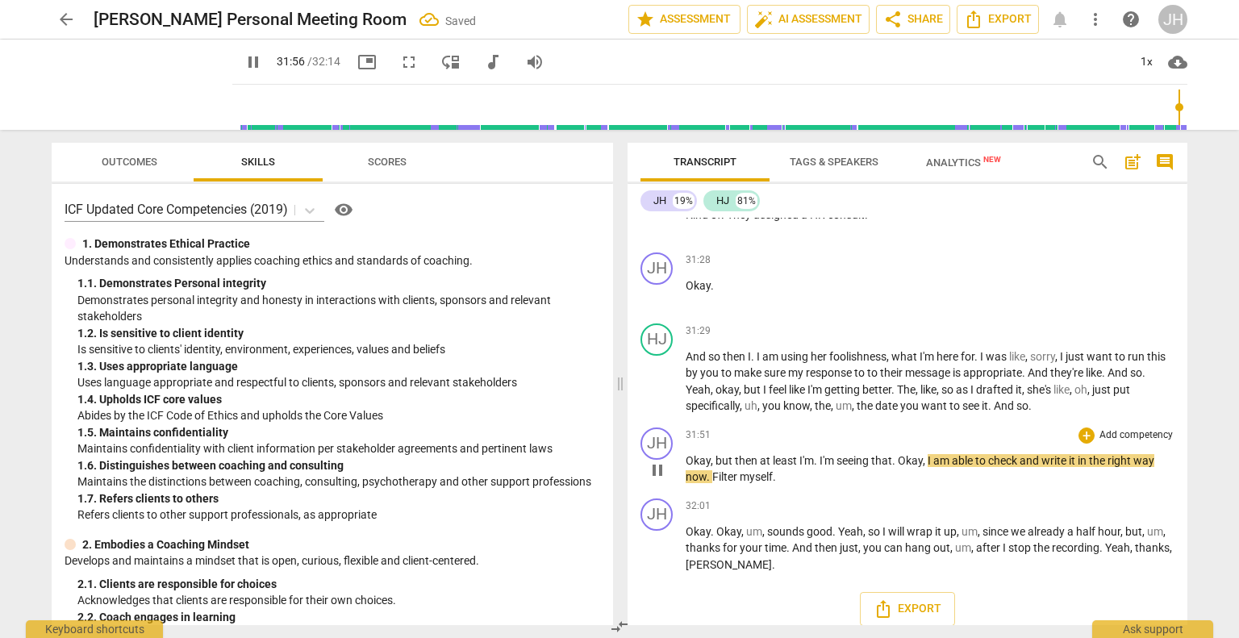
click at [735, 467] on span "then" at bounding box center [747, 460] width 25 height 13
type input "1917"
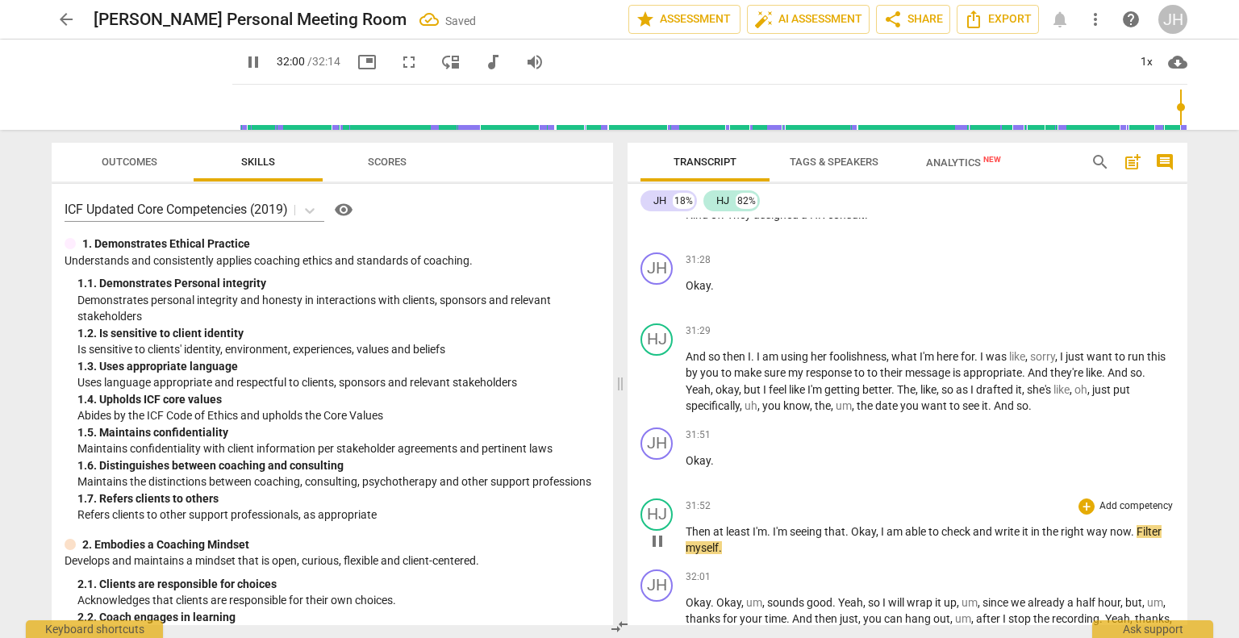
click at [693, 538] on span "Then" at bounding box center [698, 531] width 27 height 13
type input "1921"
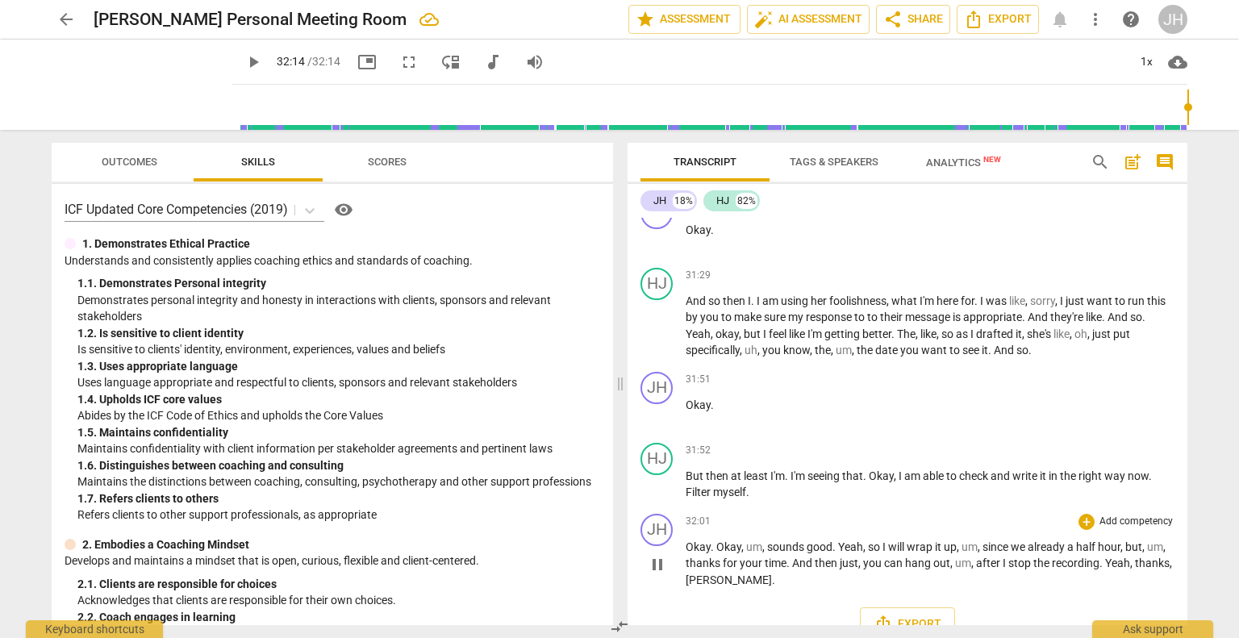
type input "1934"
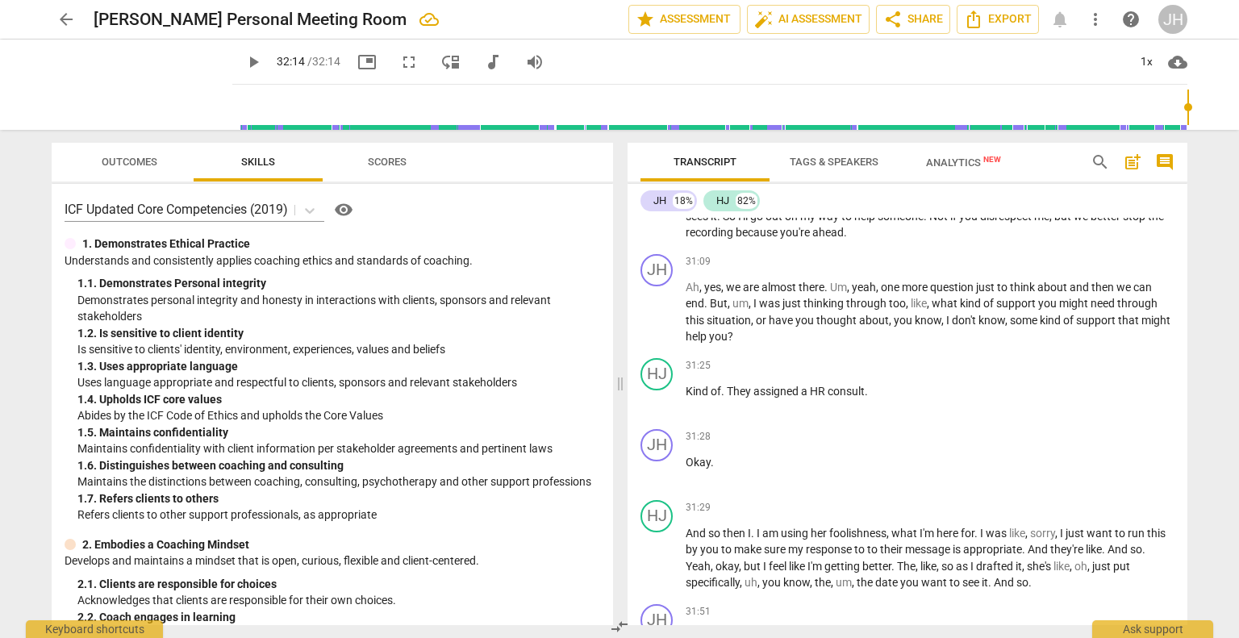
scroll to position [8980, 0]
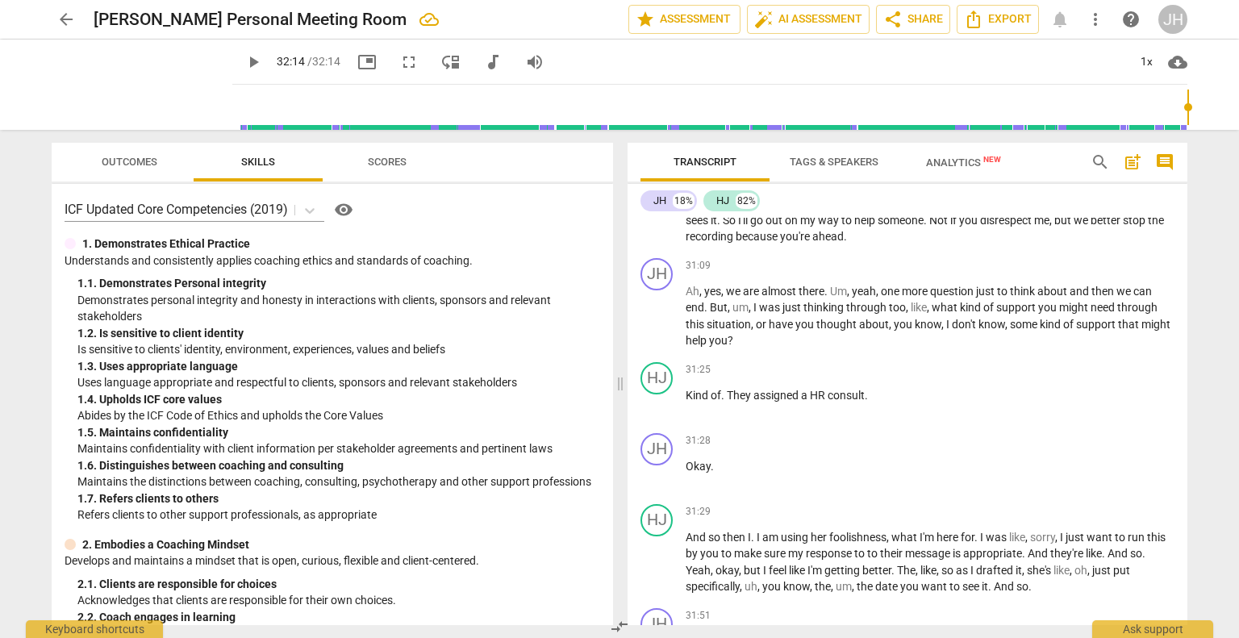
click at [1129, 166] on span "post_add" at bounding box center [1131, 161] width 19 height 19
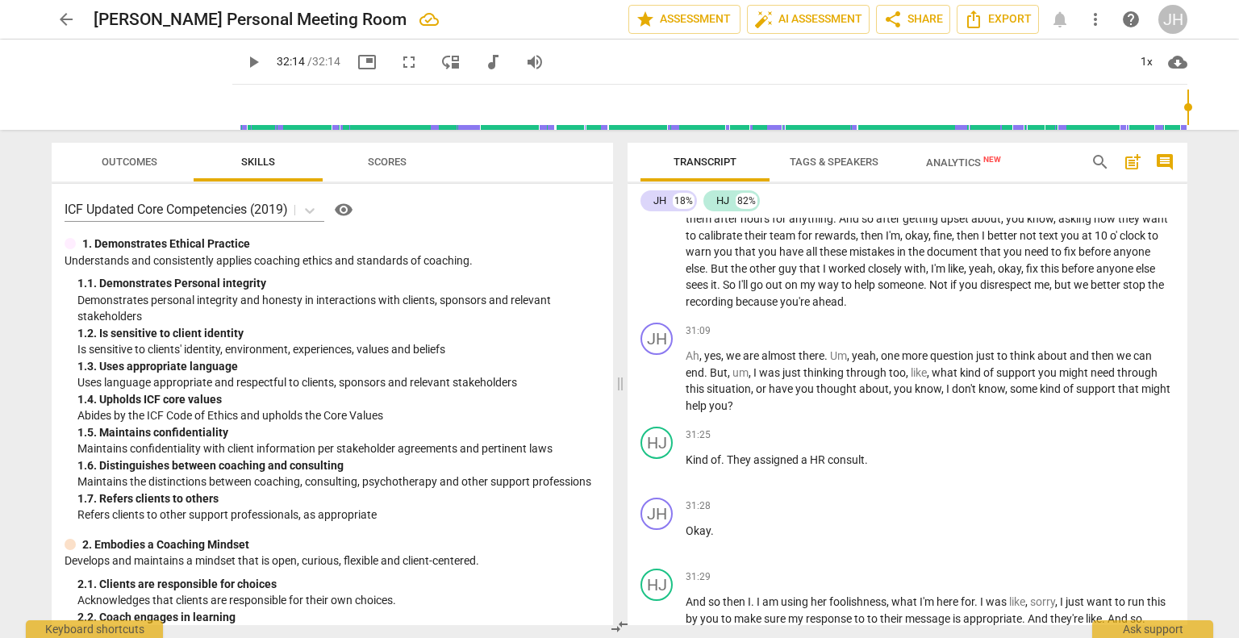
scroll to position [35, 0]
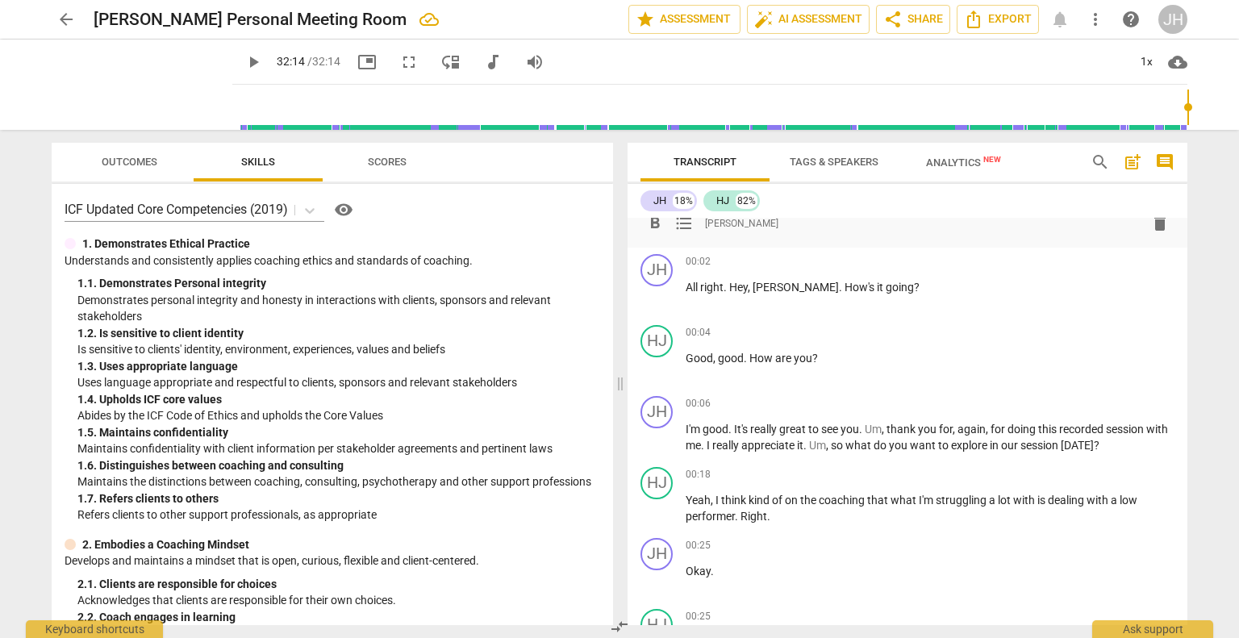
click at [1131, 163] on span "post_add" at bounding box center [1131, 161] width 19 height 19
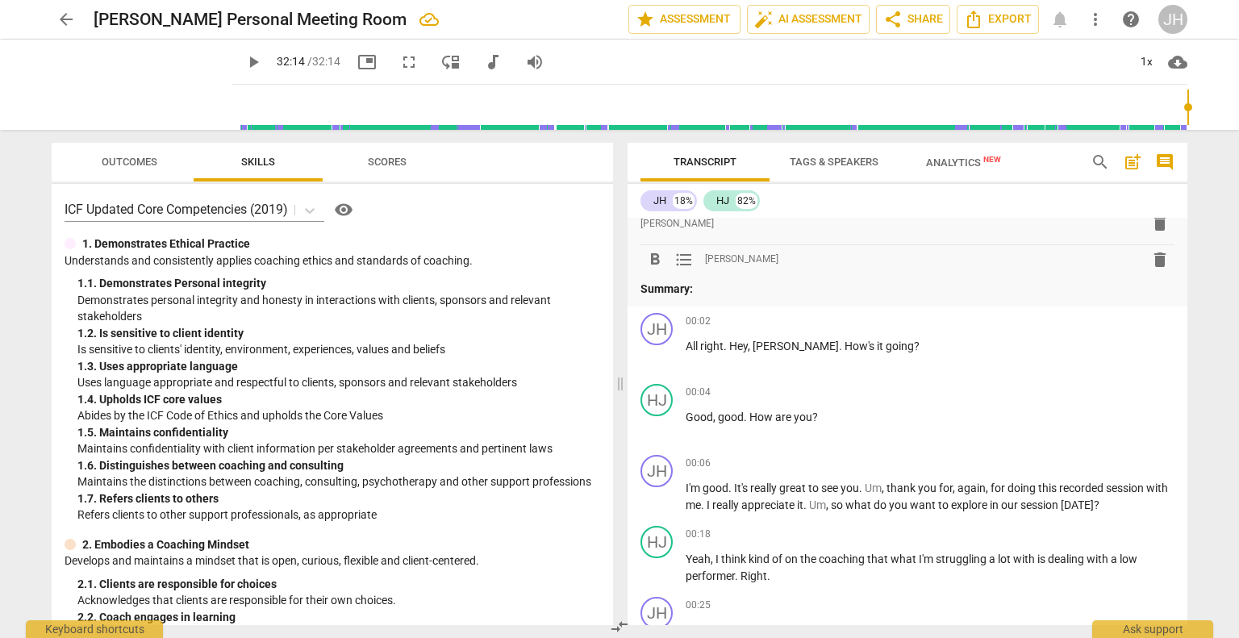
scroll to position [0, 0]
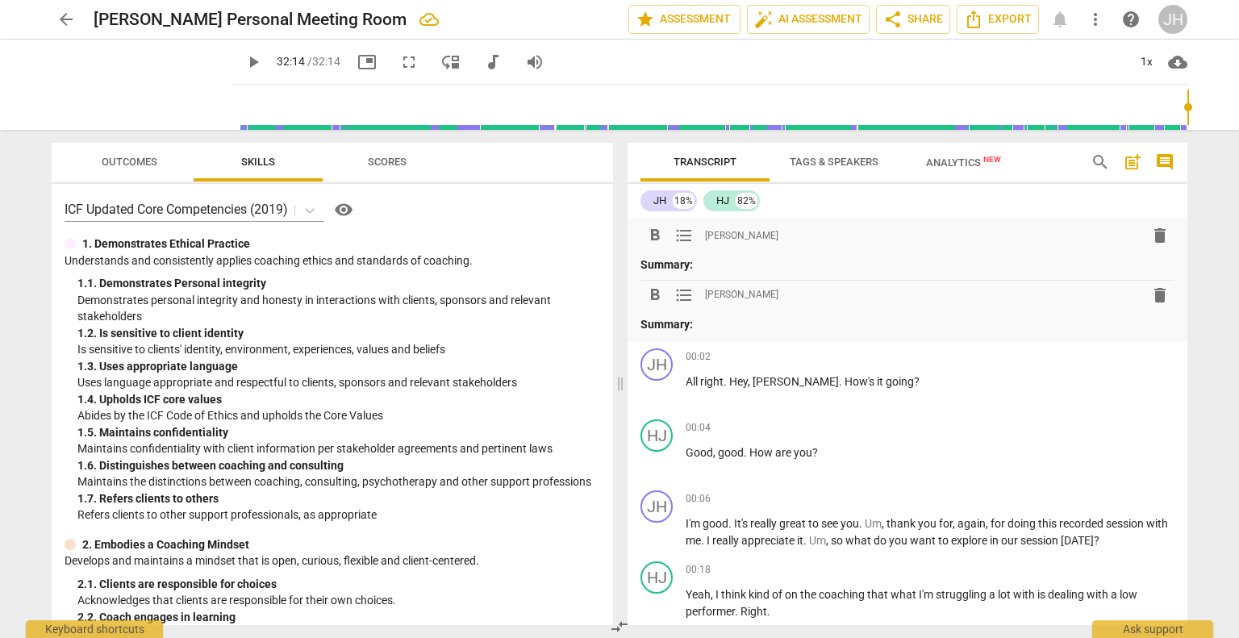
click at [1156, 235] on span "delete" at bounding box center [1159, 235] width 19 height 19
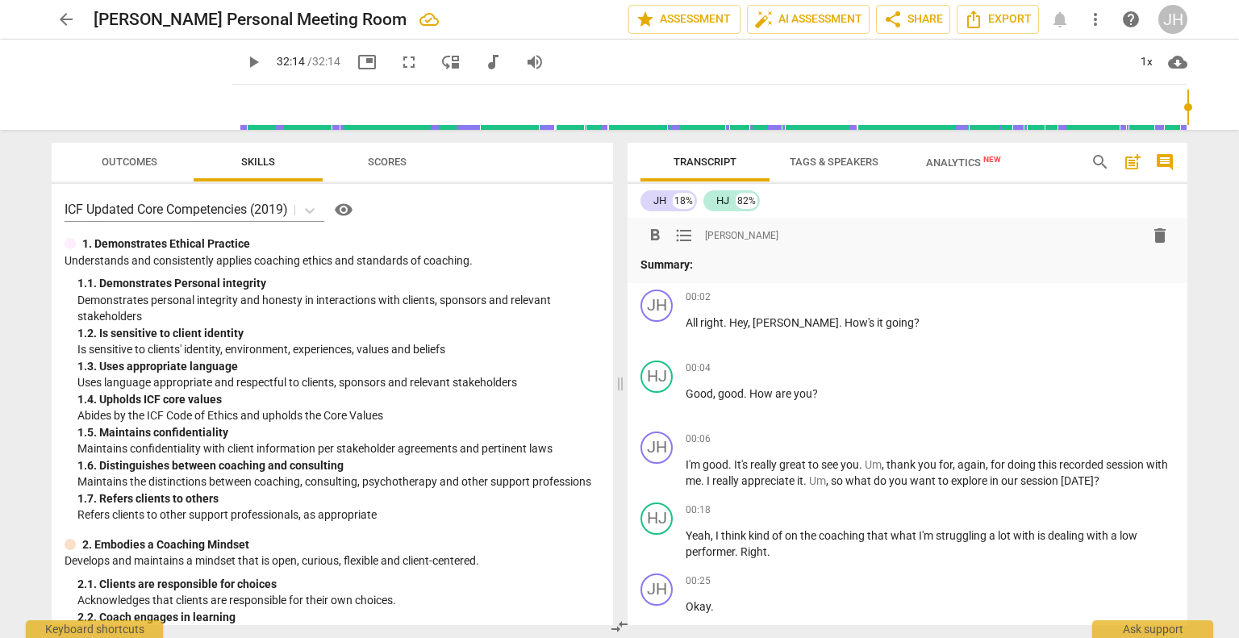
click at [1158, 239] on span "delete" at bounding box center [1159, 235] width 19 height 19
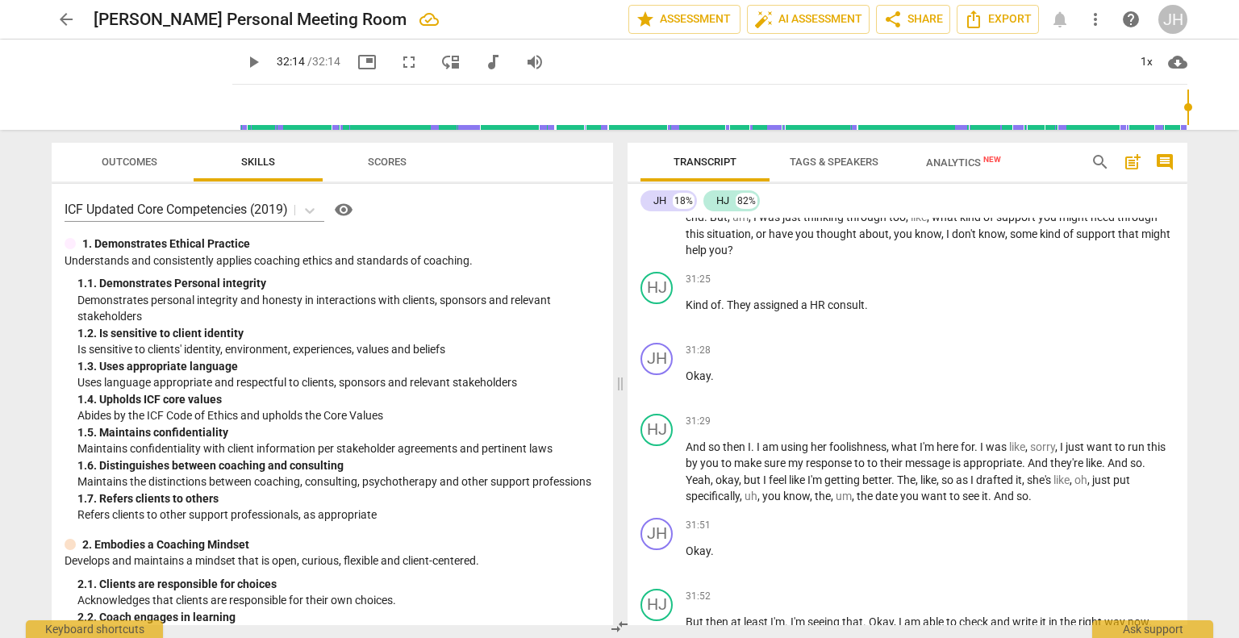
scroll to position [9286, 0]
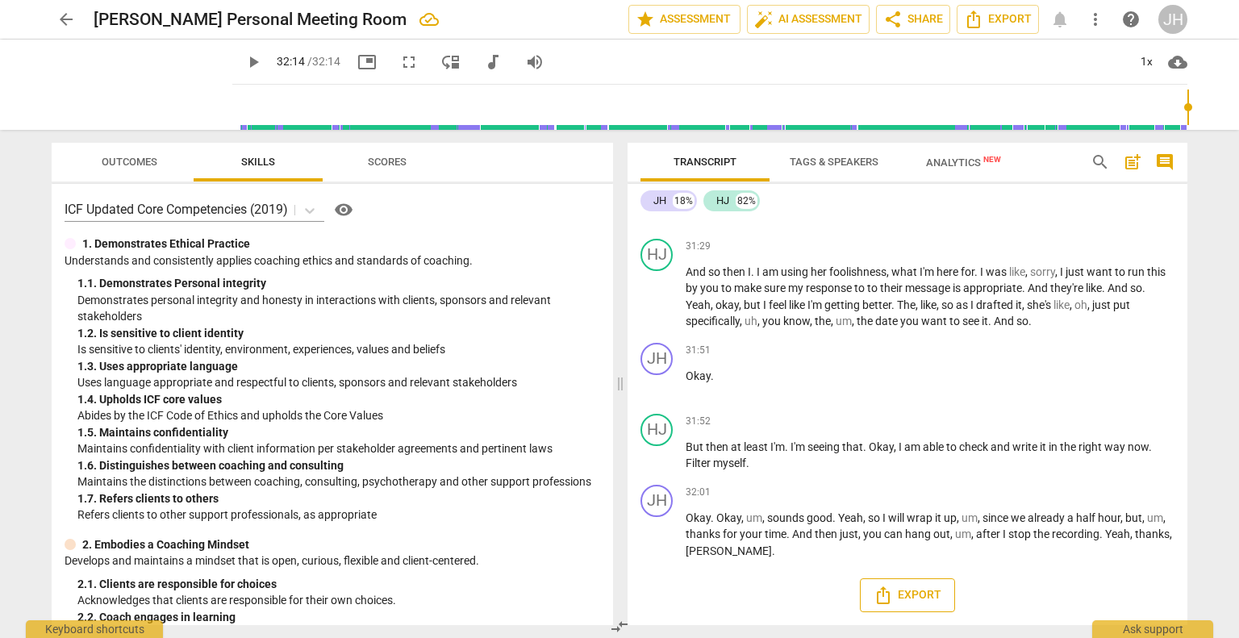
click at [917, 596] on span "Export" at bounding box center [907, 594] width 68 height 19
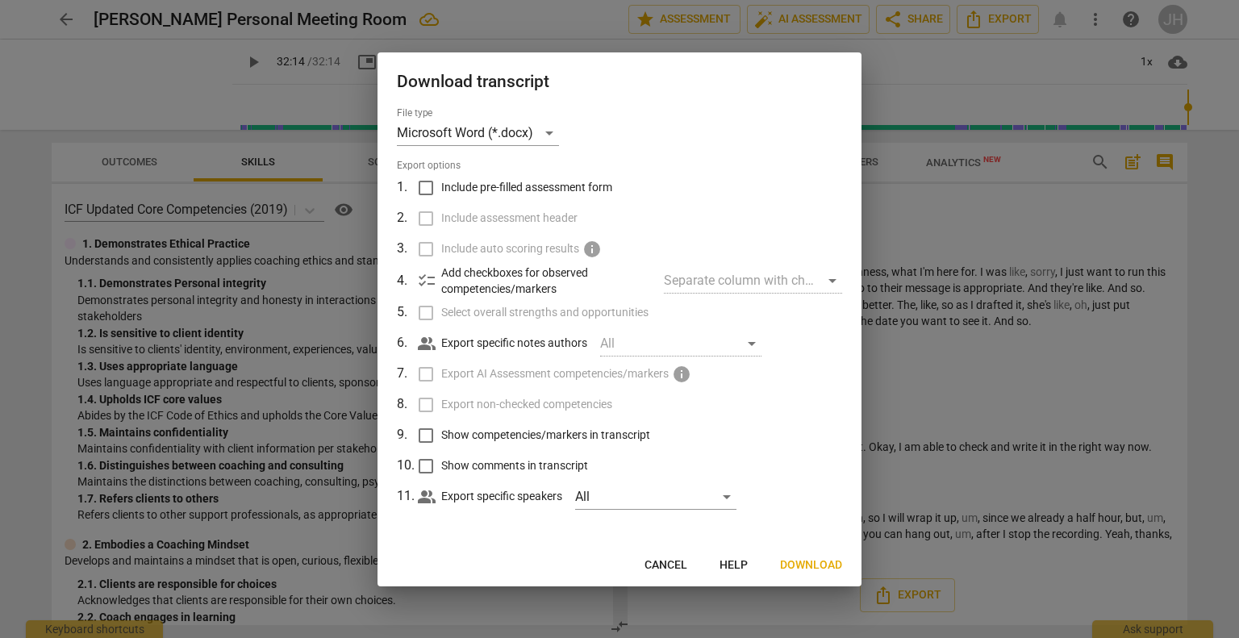
click at [822, 567] on span "Download" at bounding box center [811, 565] width 62 height 16
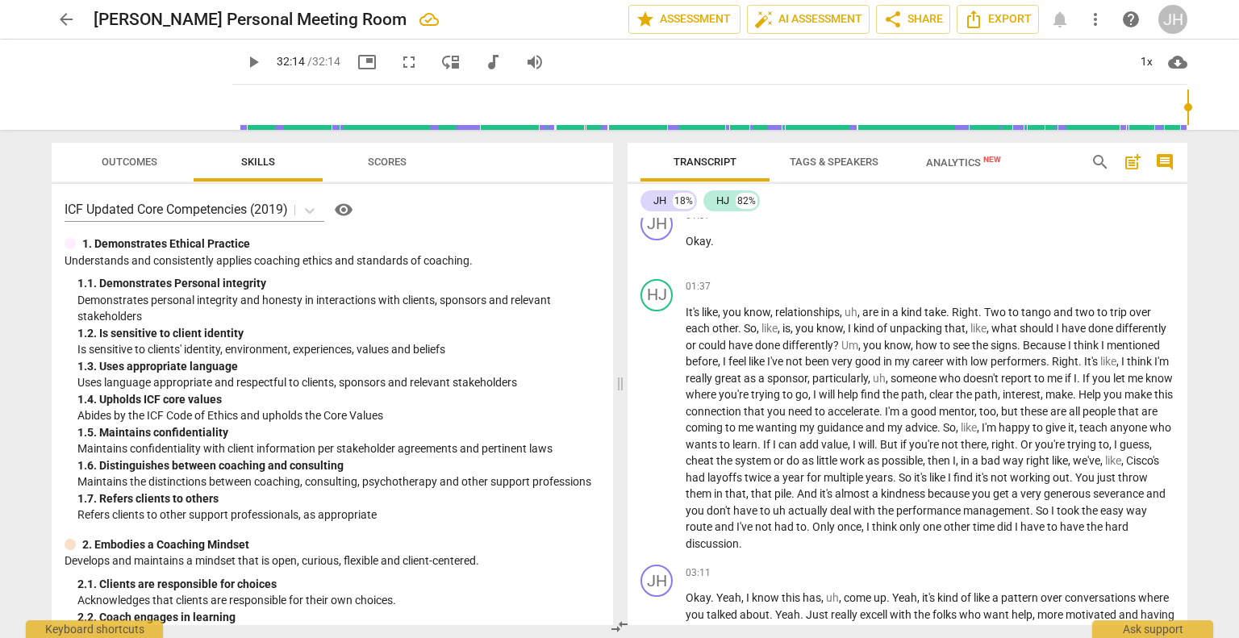
scroll to position [0, 0]
